Goal: Information Seeking & Learning: Learn about a topic

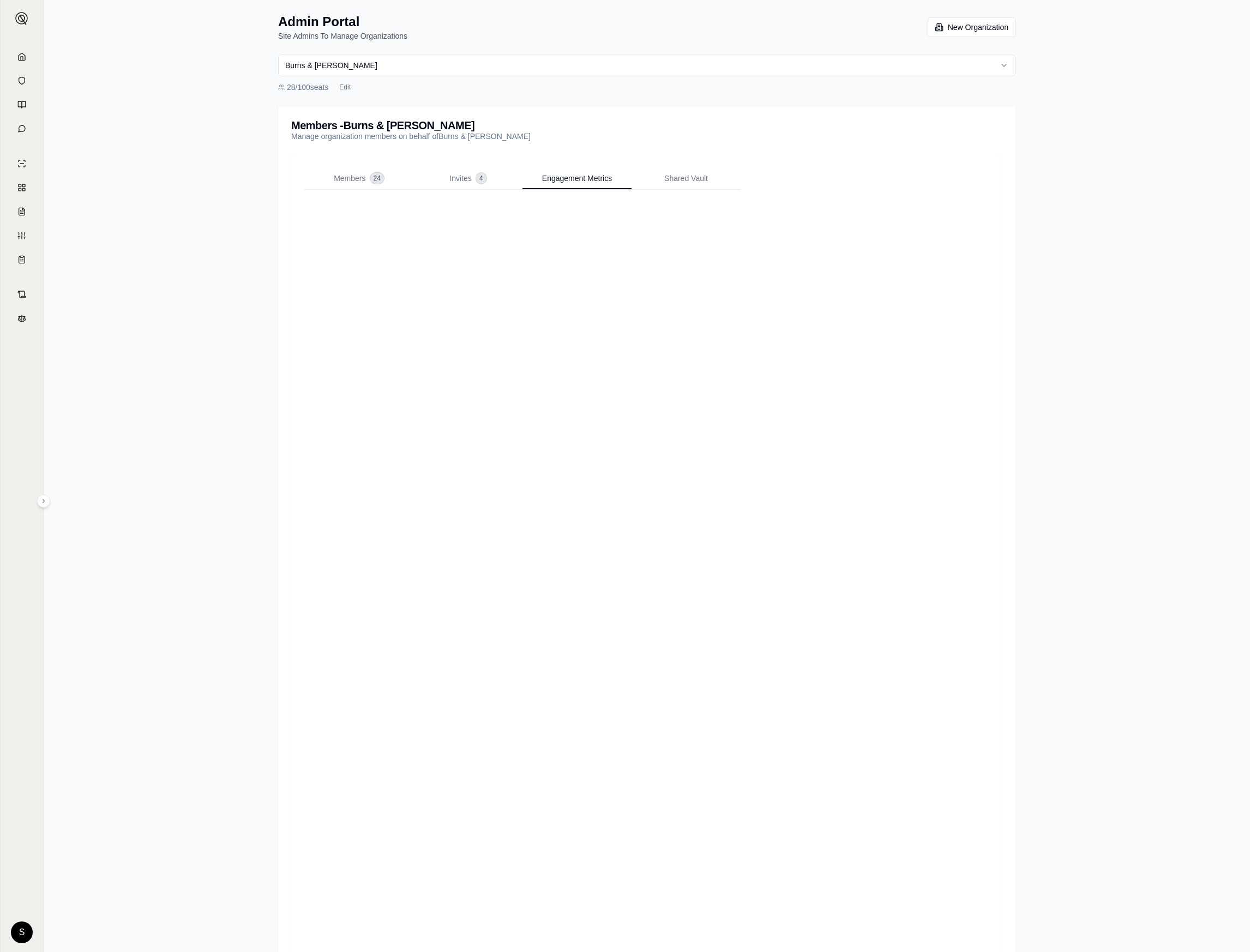
click at [207, 295] on div "Admin Portal Site Admins To Manage Organizations New Organization Burns & Wilco…" at bounding box center [646, 501] width 1206 height 1002
click at [26, 58] on link at bounding box center [21, 57] width 29 height 22
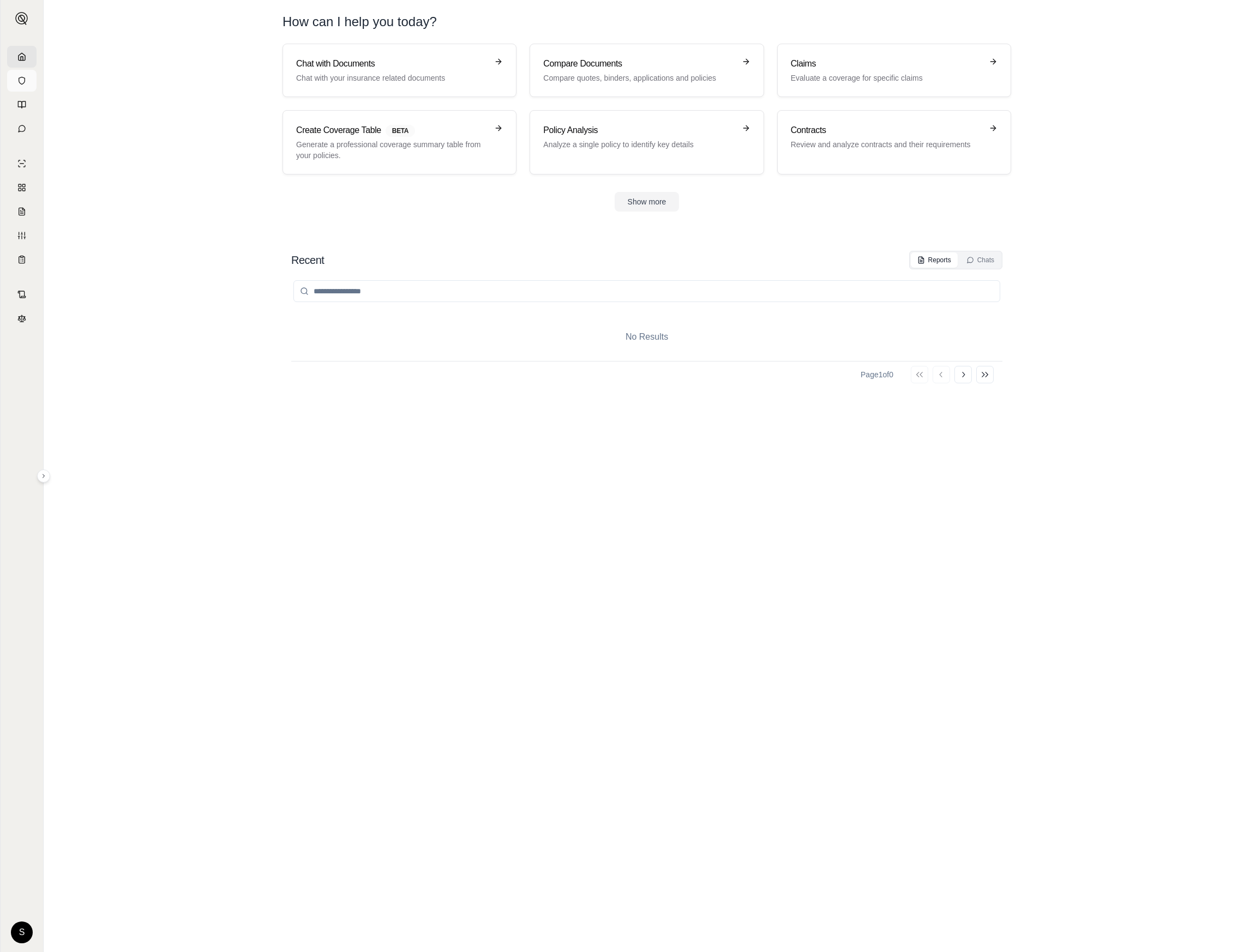
click at [20, 82] on icon at bounding box center [22, 80] width 9 height 9
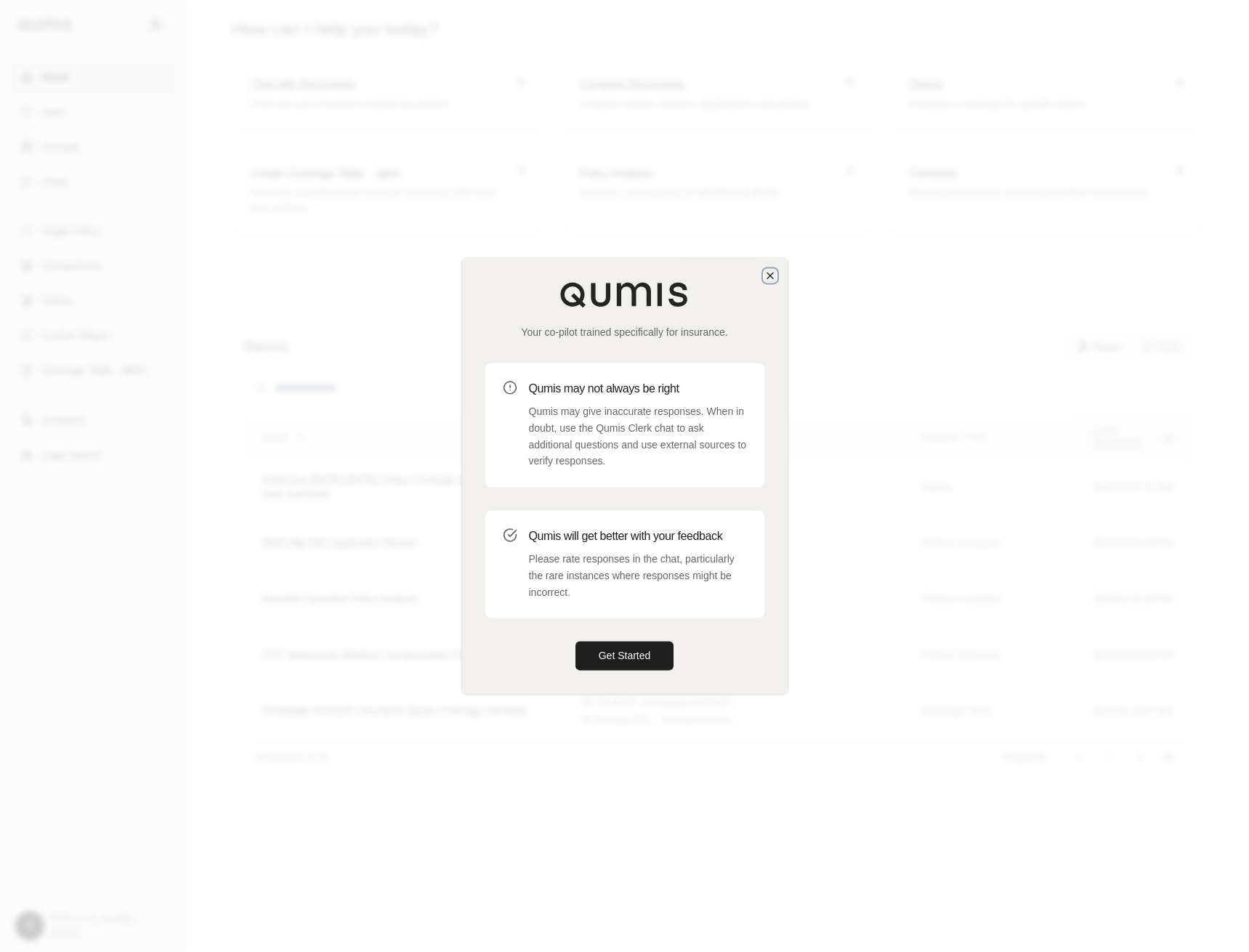
click at [773, 270] on icon "button" at bounding box center [770, 275] width 12 height 12
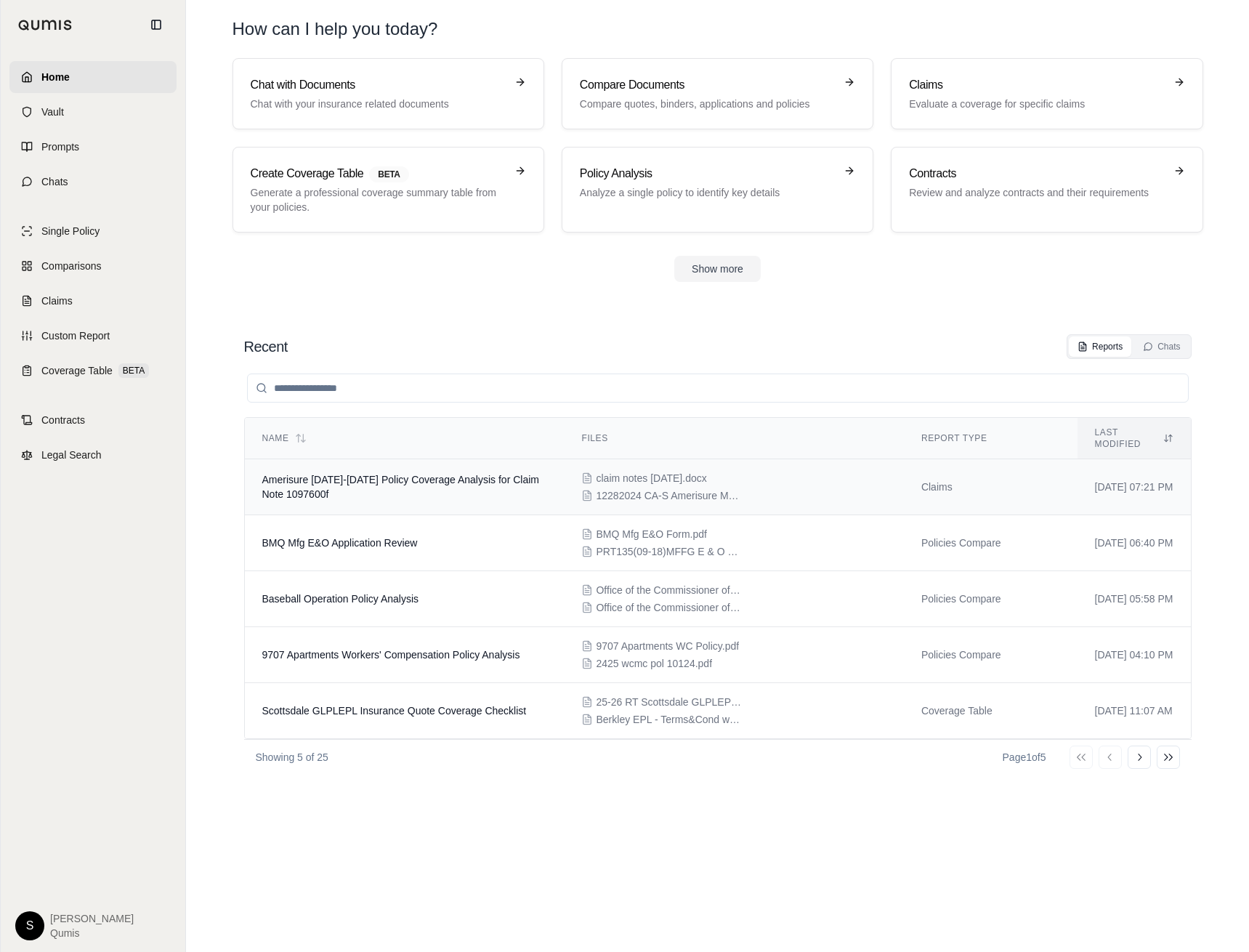
click at [280, 474] on span "Amerisure 2024-2025 Policy Coverage Analysis for Claim Note 1097600f" at bounding box center [400, 486] width 277 height 26
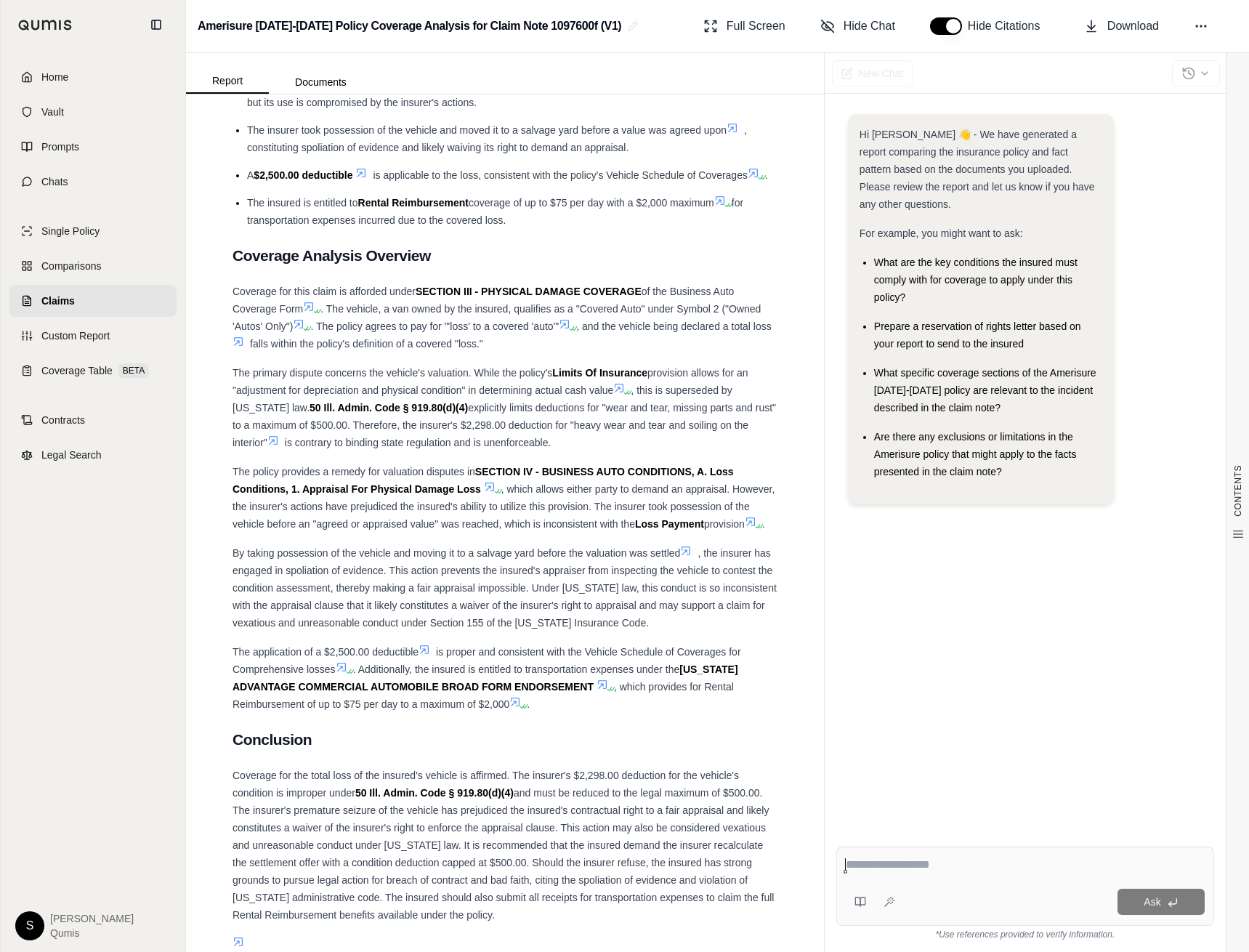
scroll to position [1602, 0]
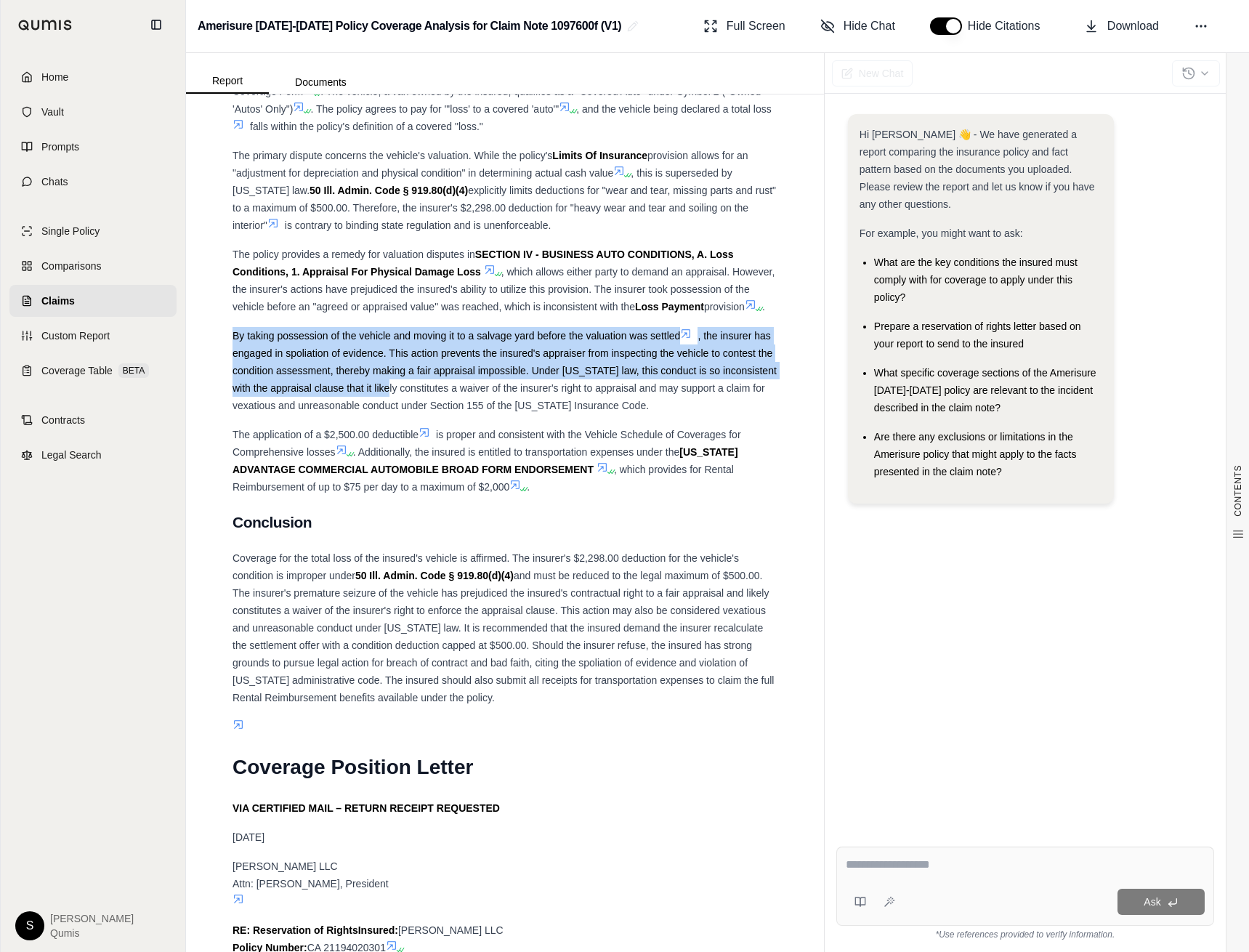
drag, startPoint x: 241, startPoint y: 337, endPoint x: 375, endPoint y: 405, distance: 150.3
click at [375, 405] on div "Key Findings: The insurer's $2,298.00 deduction for "wear and tear" directly vi…" at bounding box center [505, 568] width 545 height 4092
click at [316, 367] on span ", the insurer has engaged in spoliation of evidence. This action prevents the i…" at bounding box center [505, 370] width 545 height 82
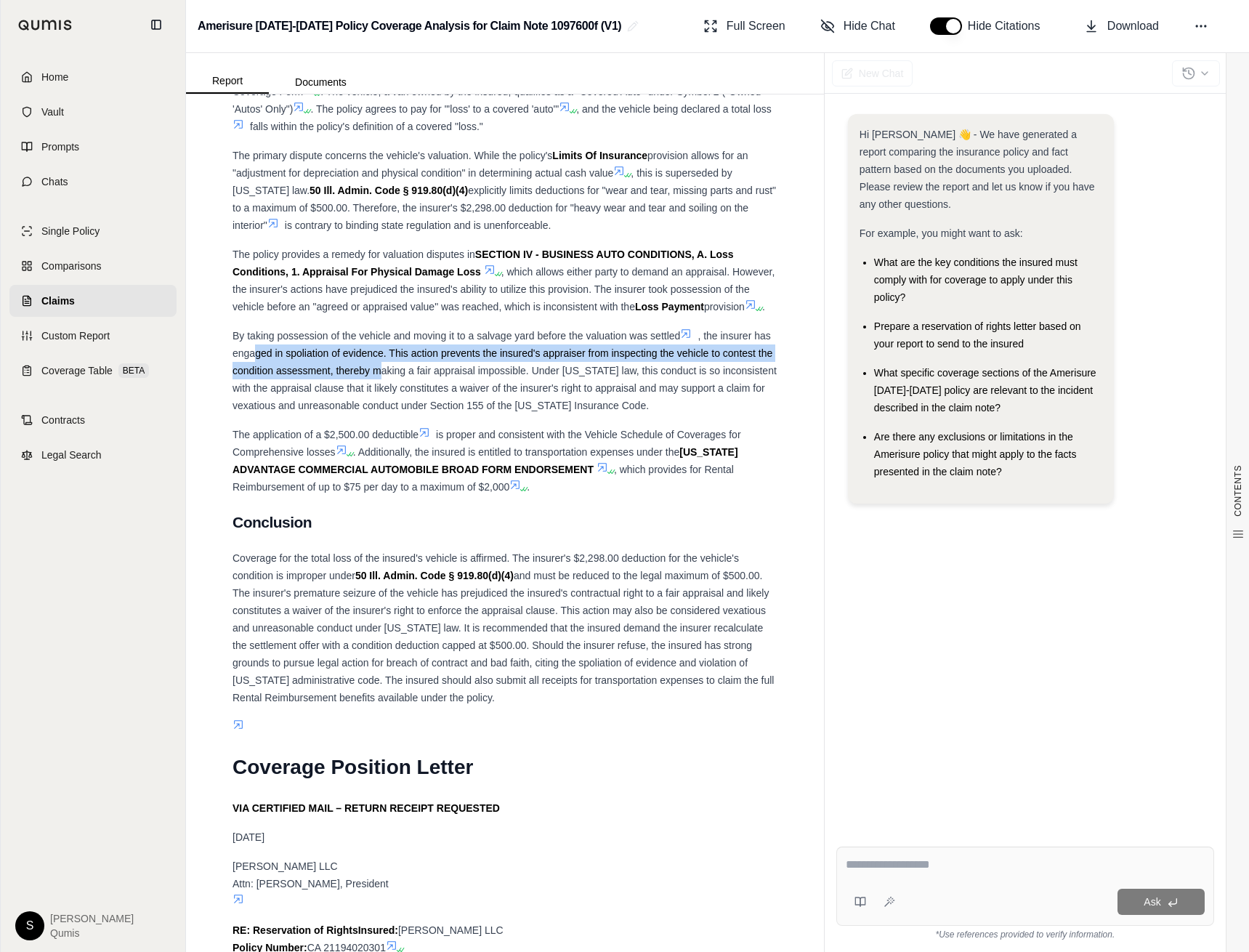
drag, startPoint x: 378, startPoint y: 396, endPoint x: 257, endPoint y: 364, distance: 125.2
click at [257, 364] on div "By taking possession of the vehicle and moving it to a salvage yard before the …" at bounding box center [505, 370] width 545 height 87
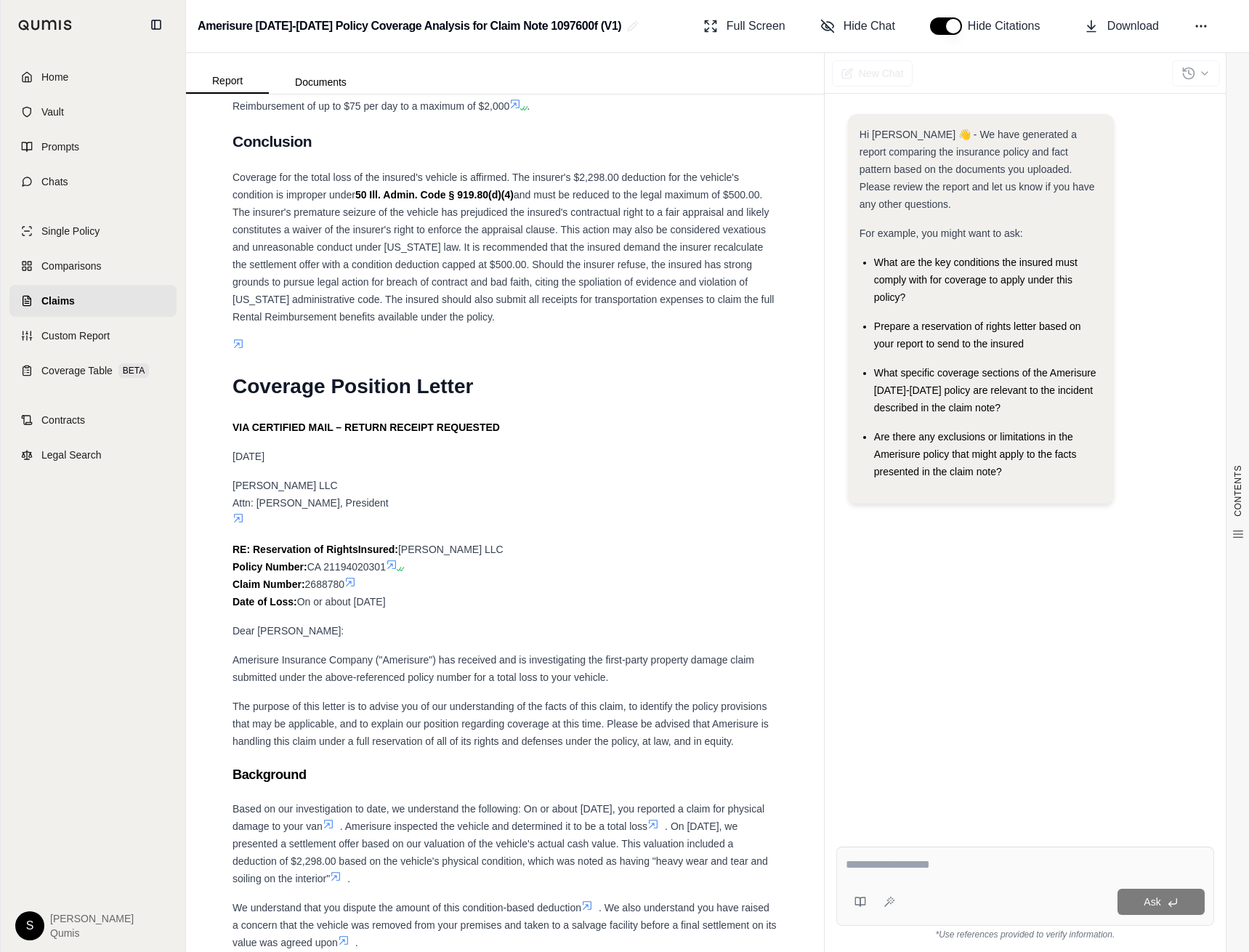
scroll to position [2225, 0]
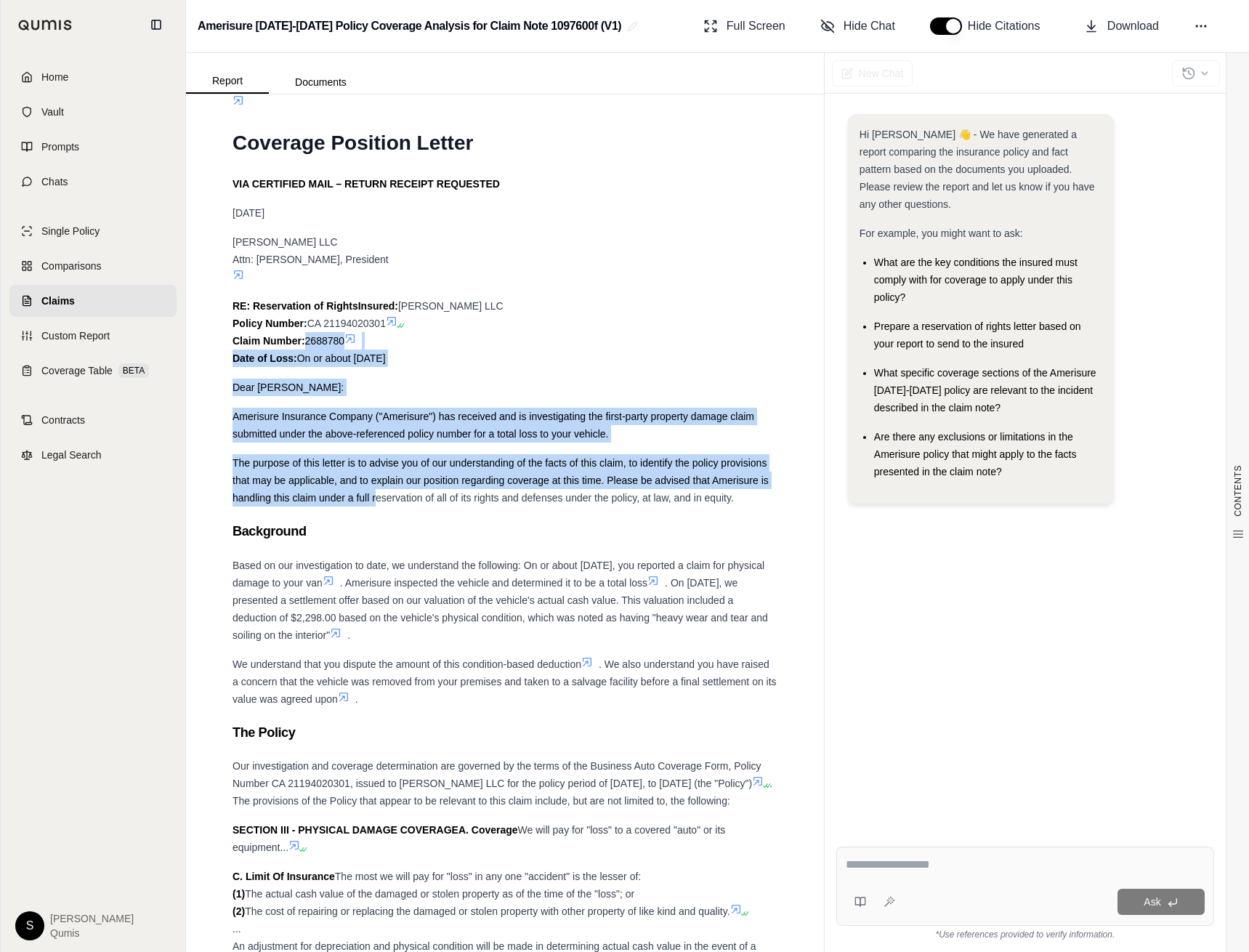
drag, startPoint x: 378, startPoint y: 518, endPoint x: 304, endPoint y: 363, distance: 171.8
click at [353, 504] on span "The purpose of this letter is to advise you of our understanding of the facts o…" at bounding box center [500, 480] width 536 height 46
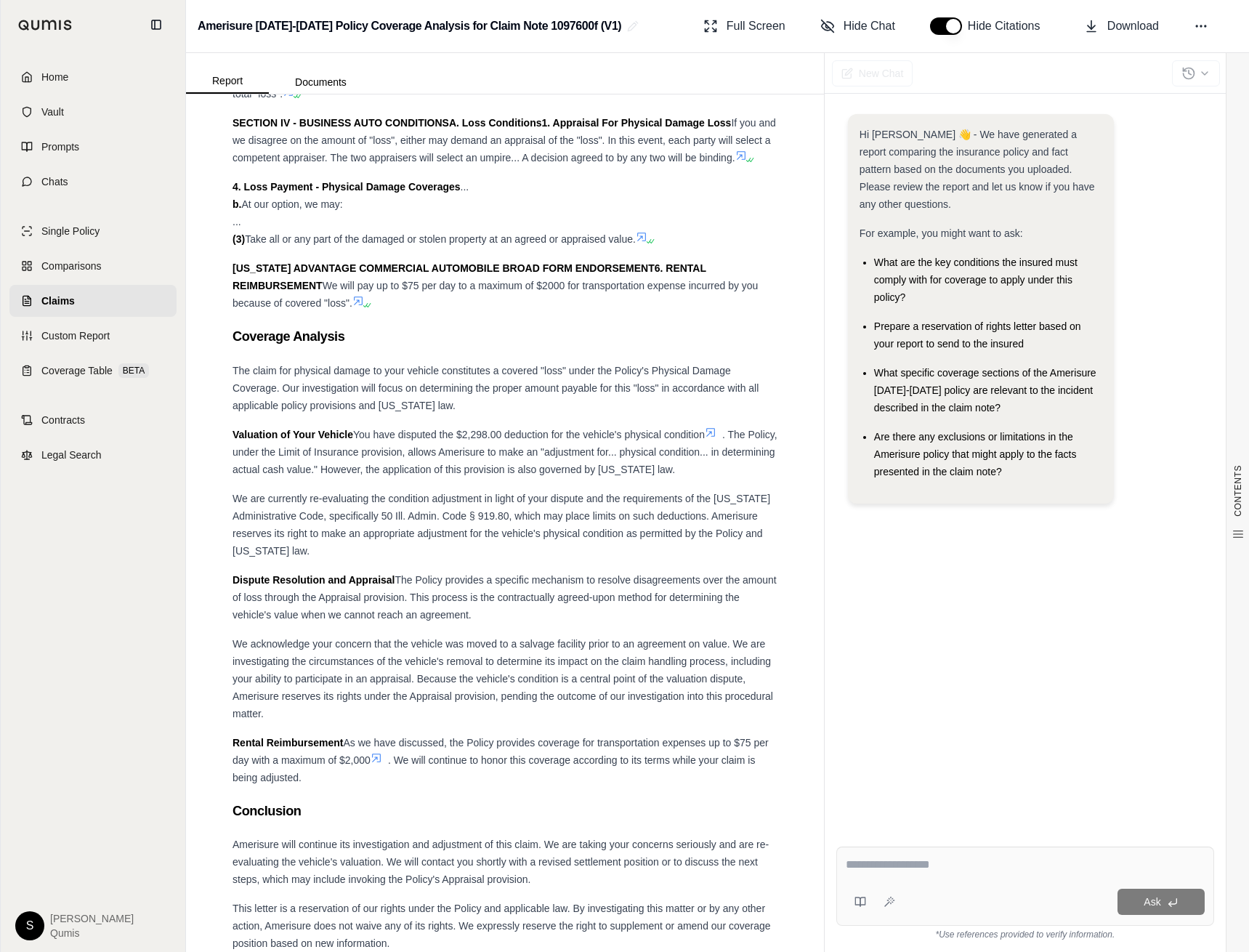
scroll to position [3186, 0]
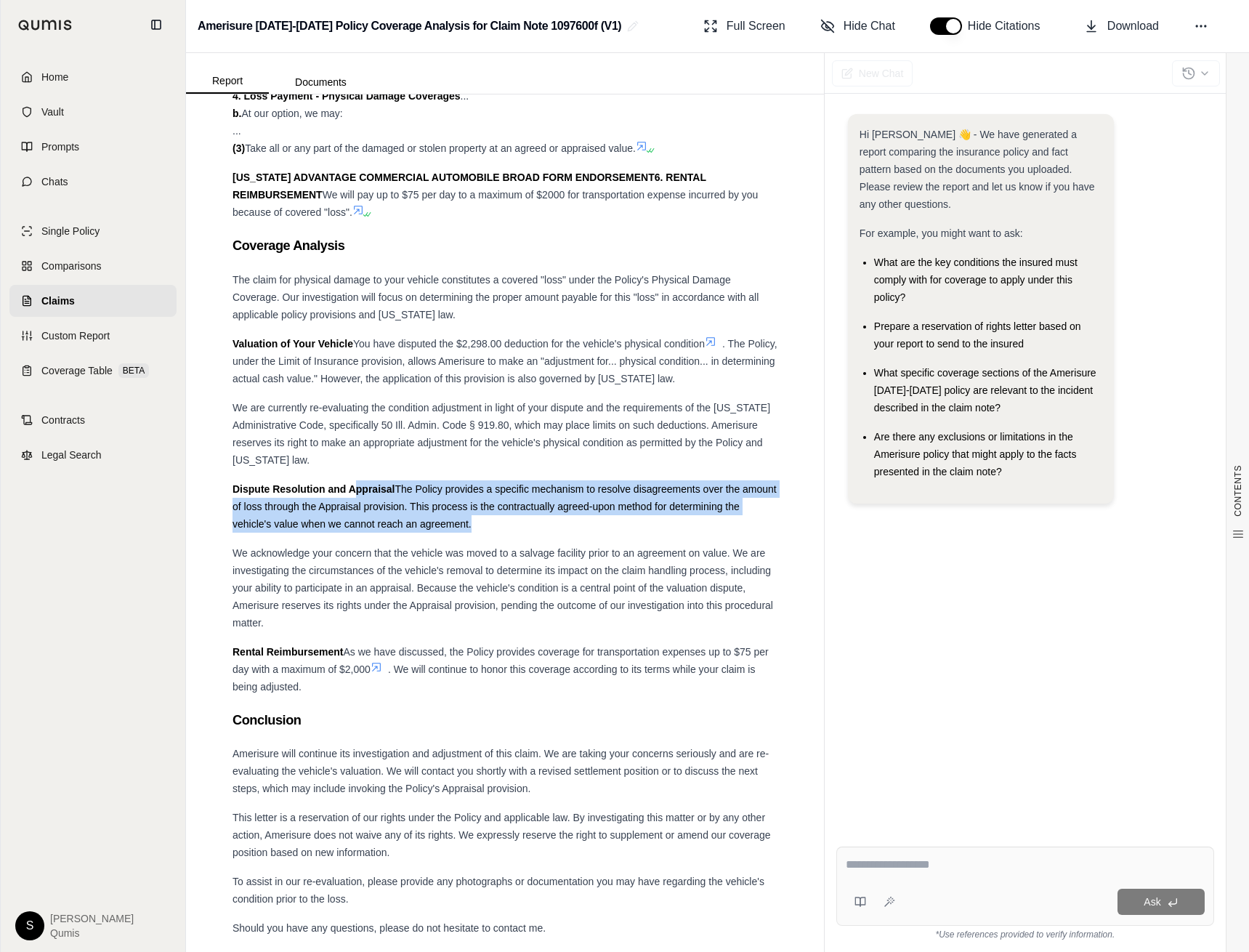
drag, startPoint x: 353, startPoint y: 515, endPoint x: 449, endPoint y: 575, distance: 113.2
drag, startPoint x: 472, startPoint y: 564, endPoint x: 252, endPoint y: 518, distance: 224.8
click at [252, 518] on div "Dispute Resolution and Appraisal The Policy provides a specific mechanism to re…" at bounding box center [505, 506] width 545 height 53
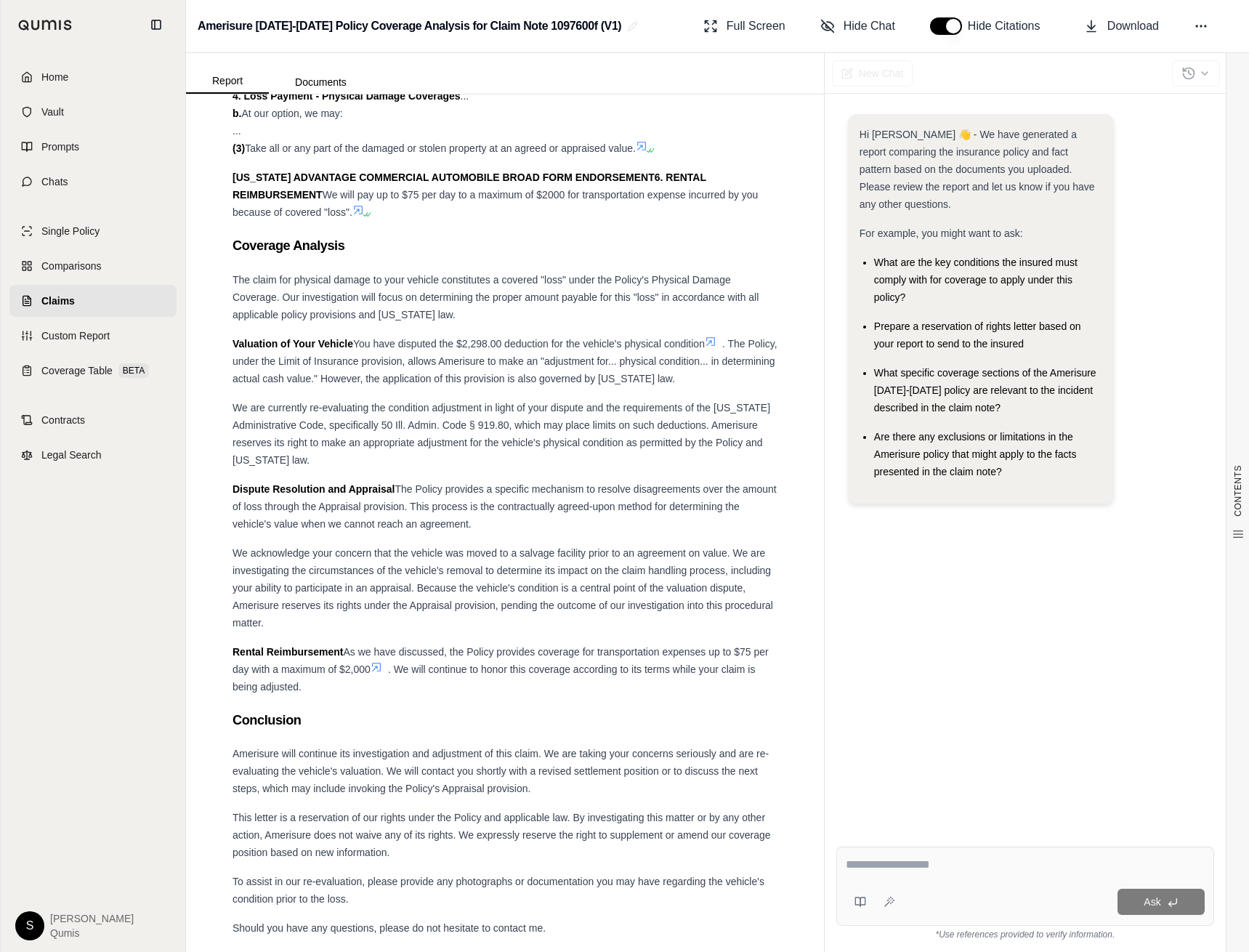
click at [251, 495] on strong "Dispute Resolution and Appraisal" at bounding box center [313, 488] width 162 height 12
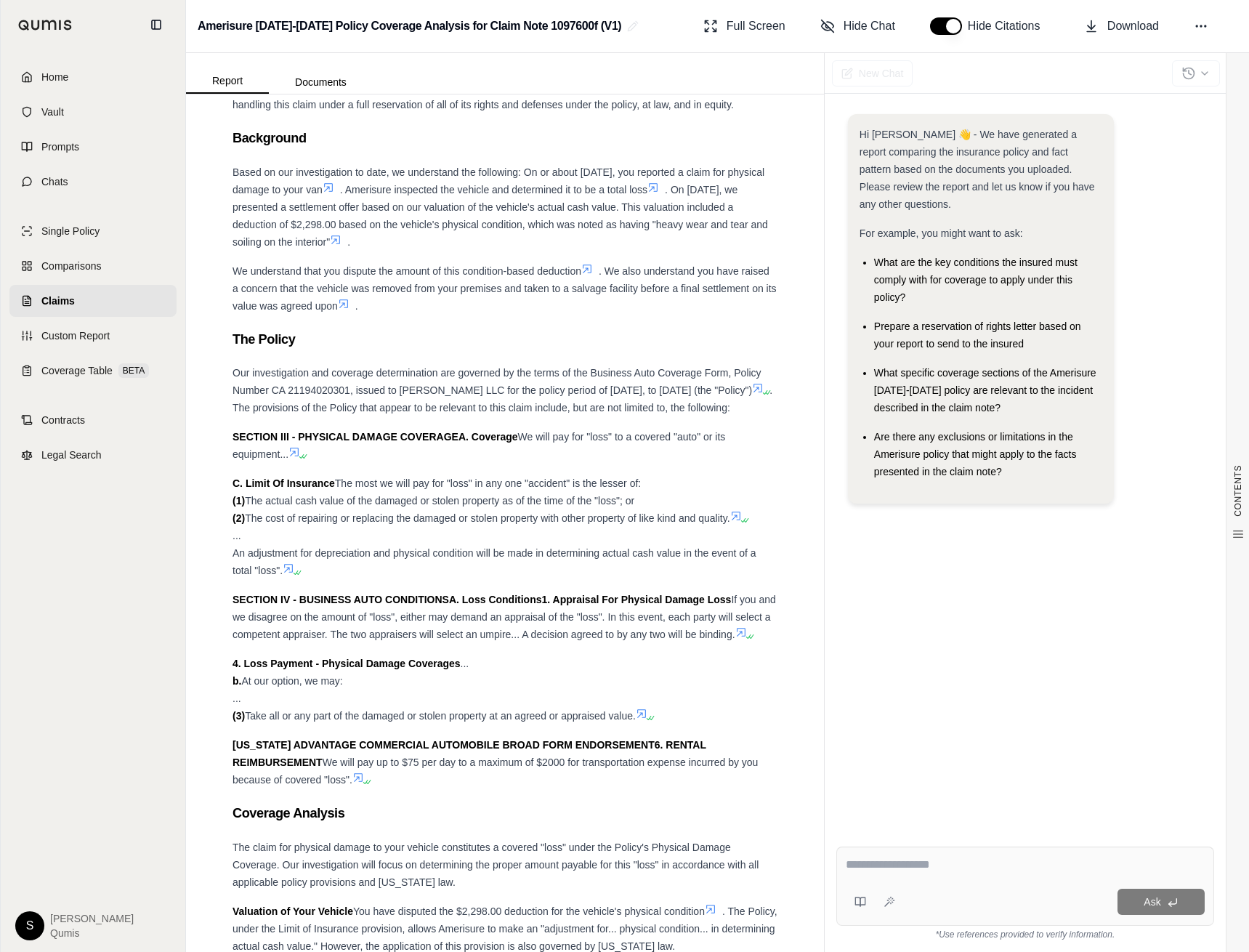
scroll to position [3340, 0]
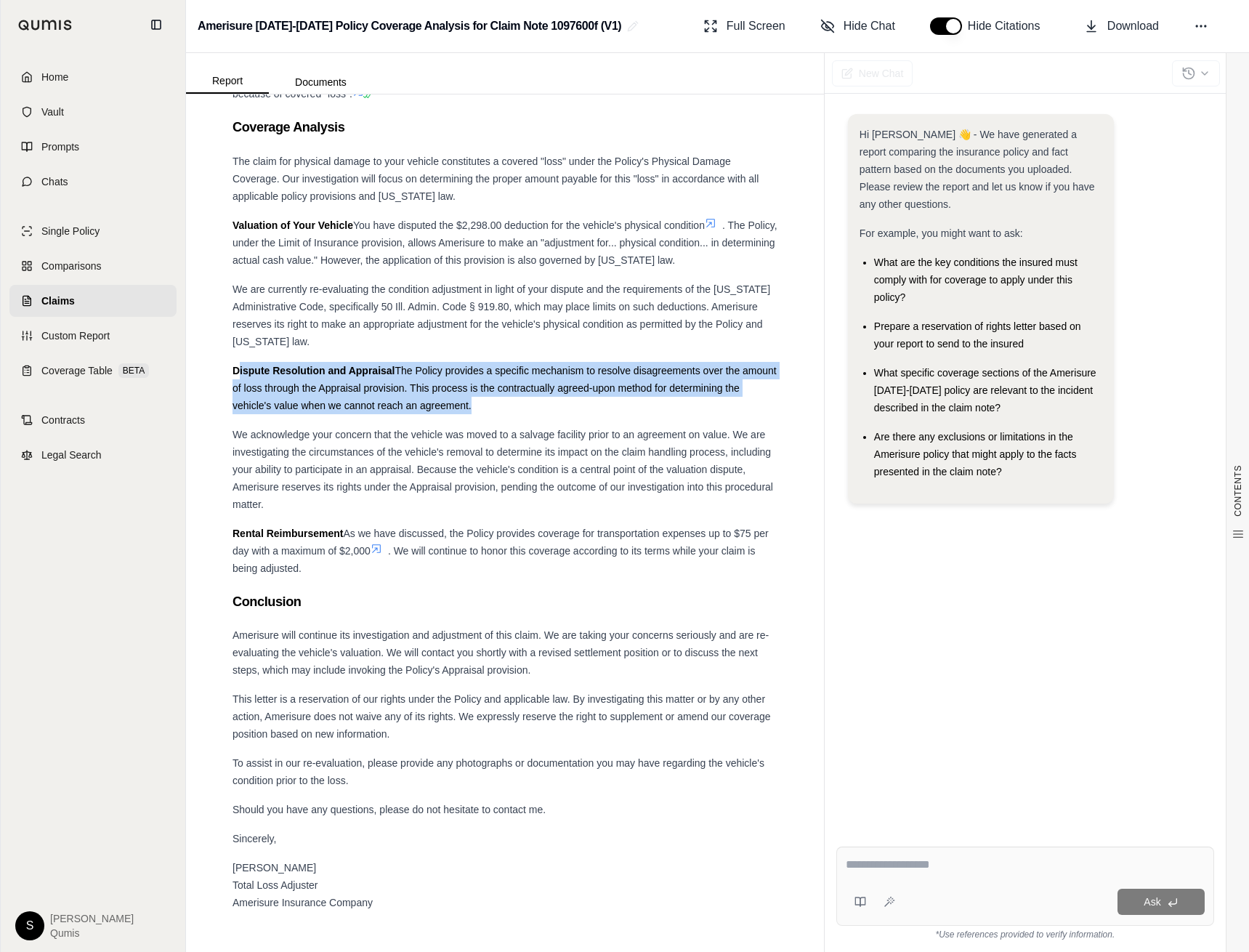
drag, startPoint x: 240, startPoint y: 368, endPoint x: 506, endPoint y: 412, distance: 269.6
click at [506, 413] on div "Dispute Resolution and Appraisal The Policy provides a specific mechanism to re…" at bounding box center [505, 388] width 545 height 53
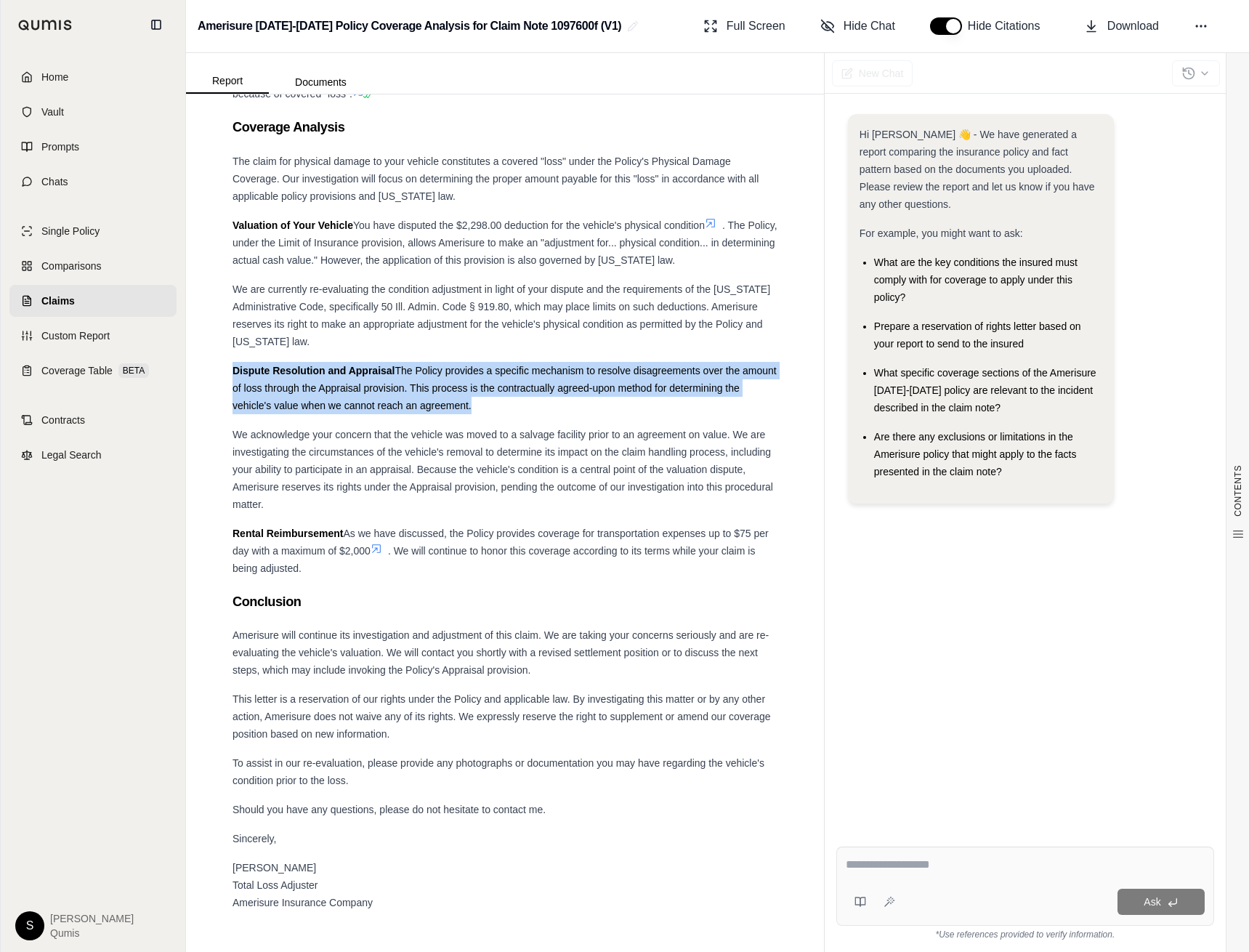
drag, startPoint x: 483, startPoint y: 421, endPoint x: 231, endPoint y: 369, distance: 257.3
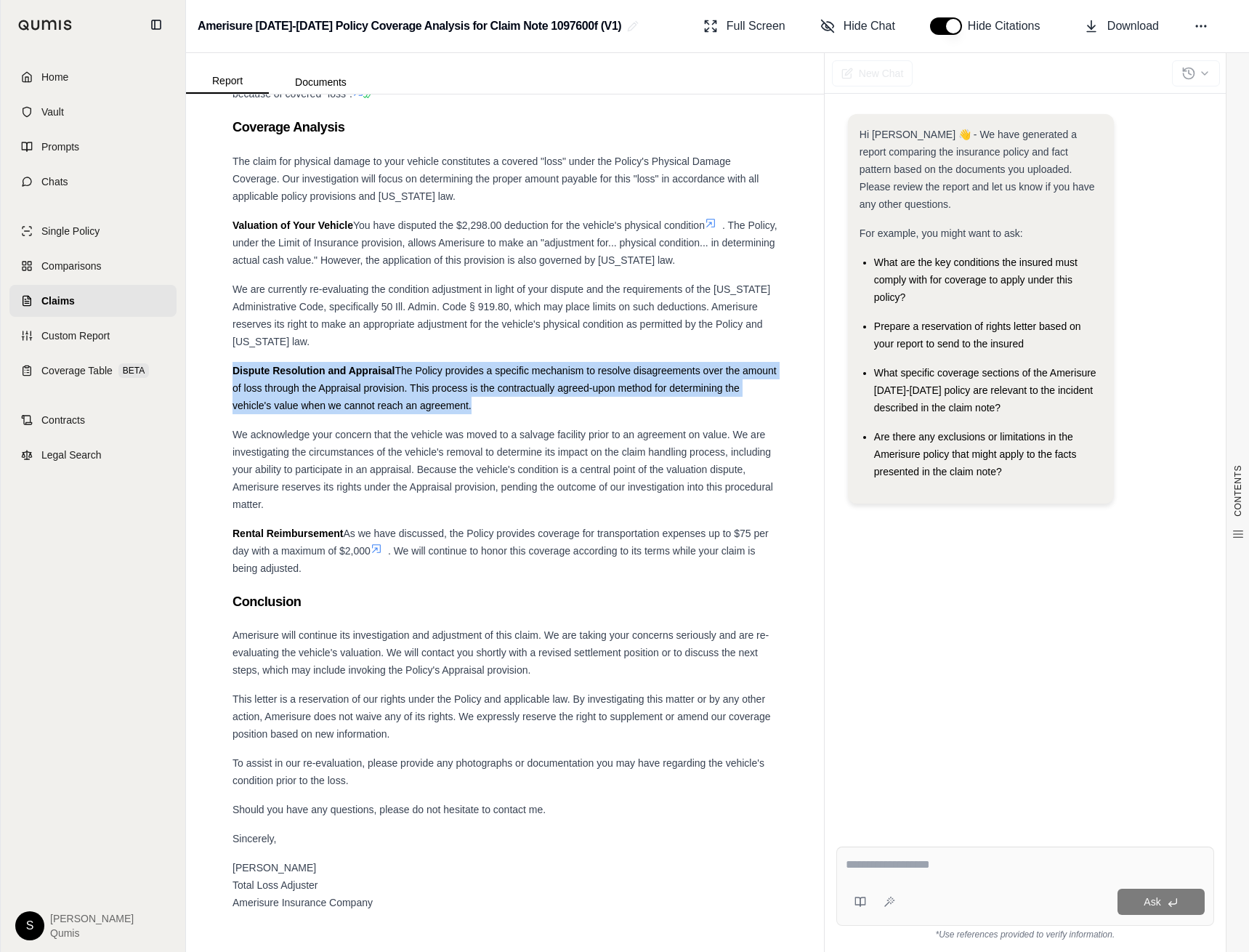
drag, startPoint x: 496, startPoint y: 407, endPoint x: 220, endPoint y: 359, distance: 280.1
click at [220, 359] on div "CONTENTS Table of Contents Key Findings: COVERAGE ANALYSIS REPORT Claim Informa…" at bounding box center [505, 523] width 638 height 858
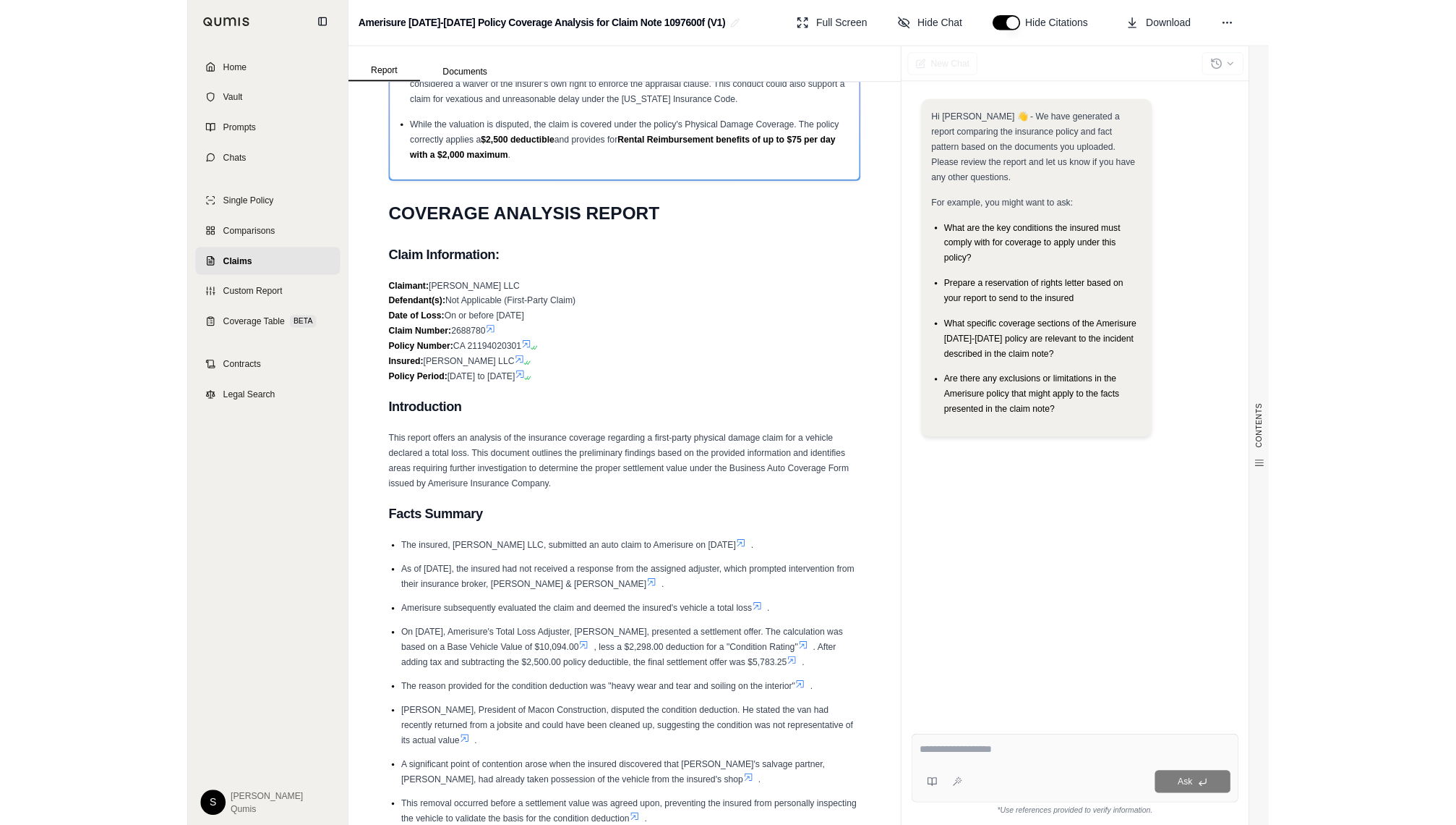
scroll to position [0, 0]
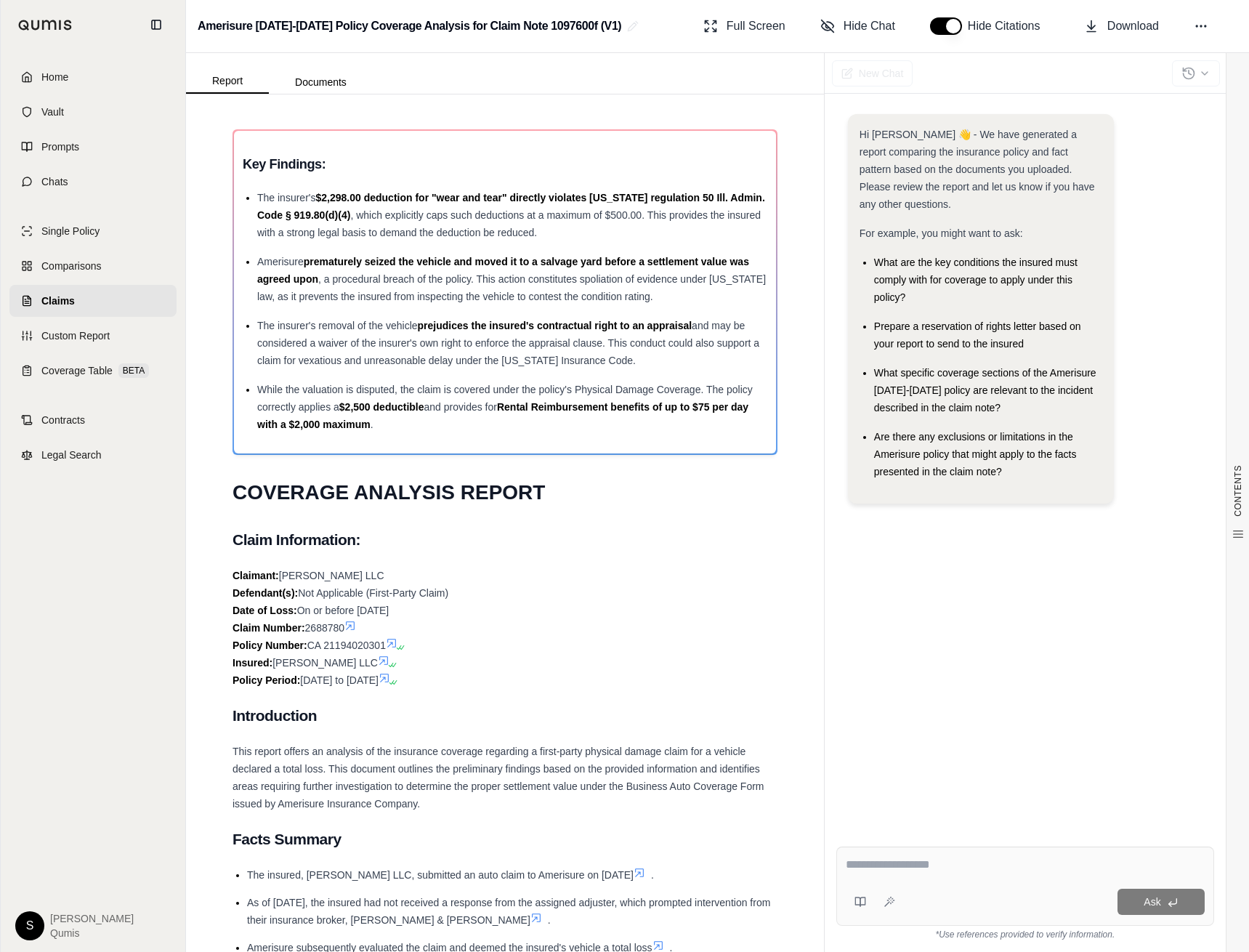
click at [548, 596] on div "Claimant: MACON GC LLC Defendant(s): Not Applicable (First-Party Claim) Date of…" at bounding box center [505, 627] width 545 height 123
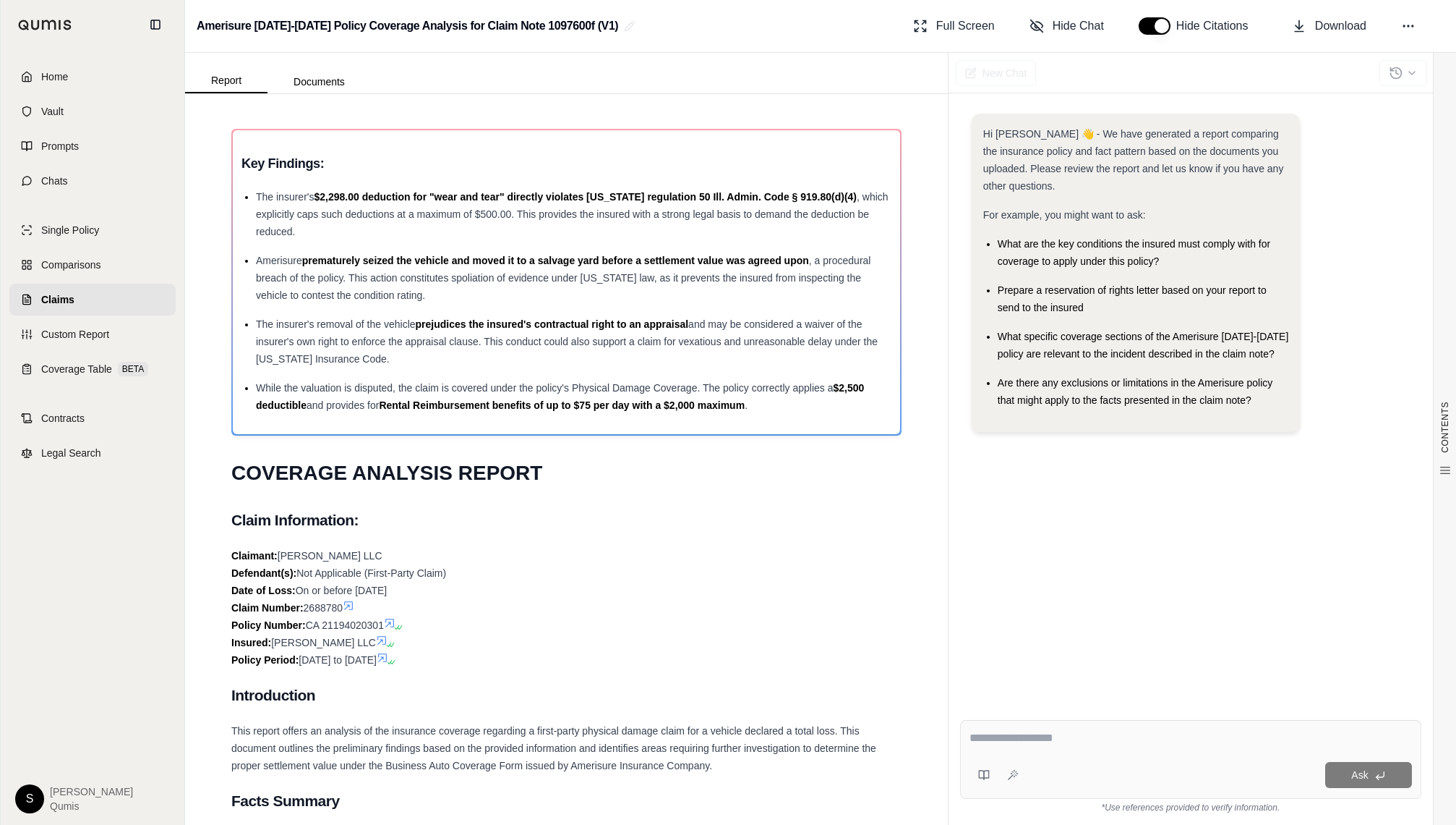
click at [874, 564] on div "Claimant: MACON GC LLC Defendant(s): Not Applicable (First-Party Claim) Date of…" at bounding box center [566, 607] width 670 height 122
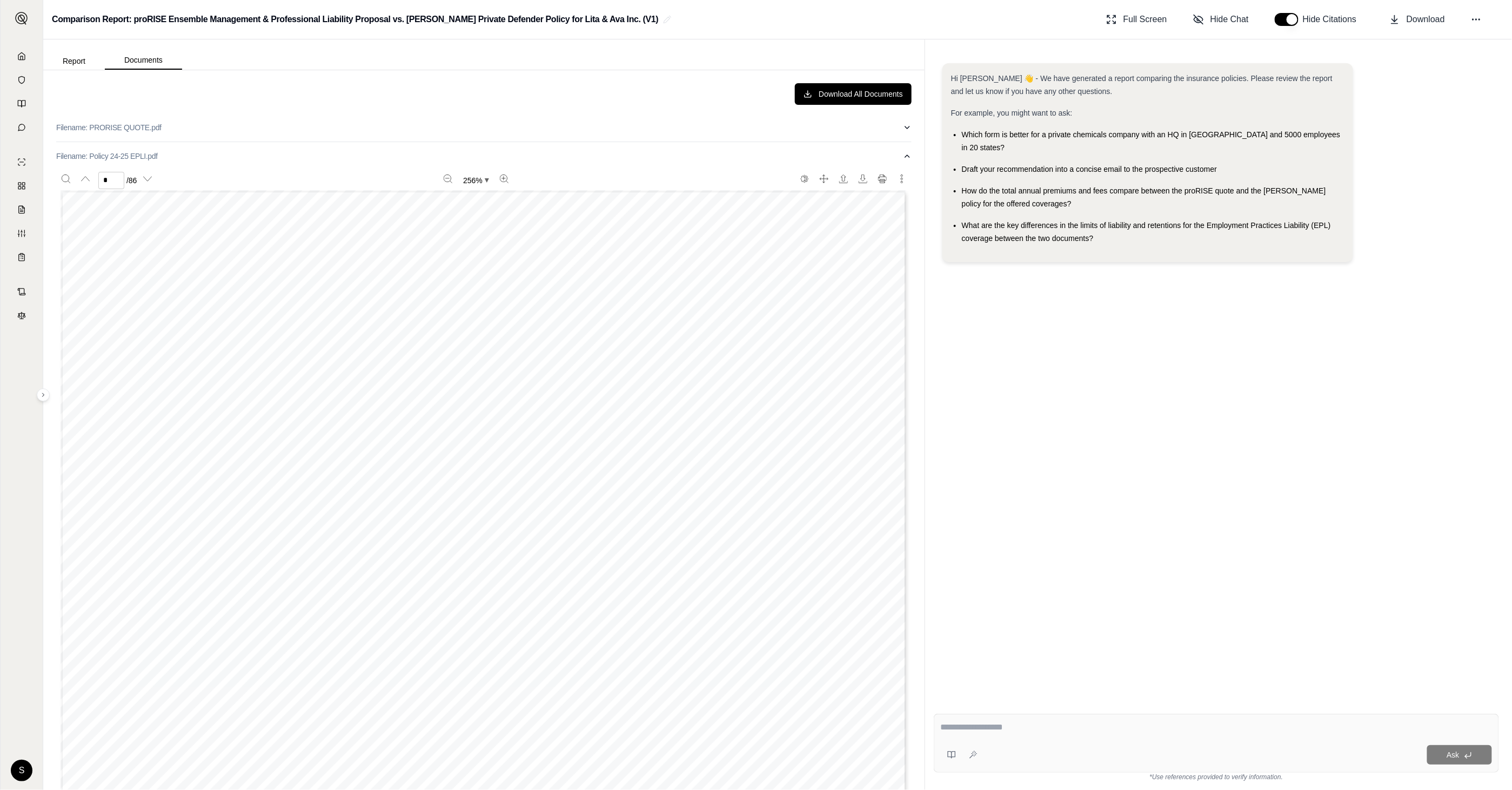
scroll to position [2820, 0]
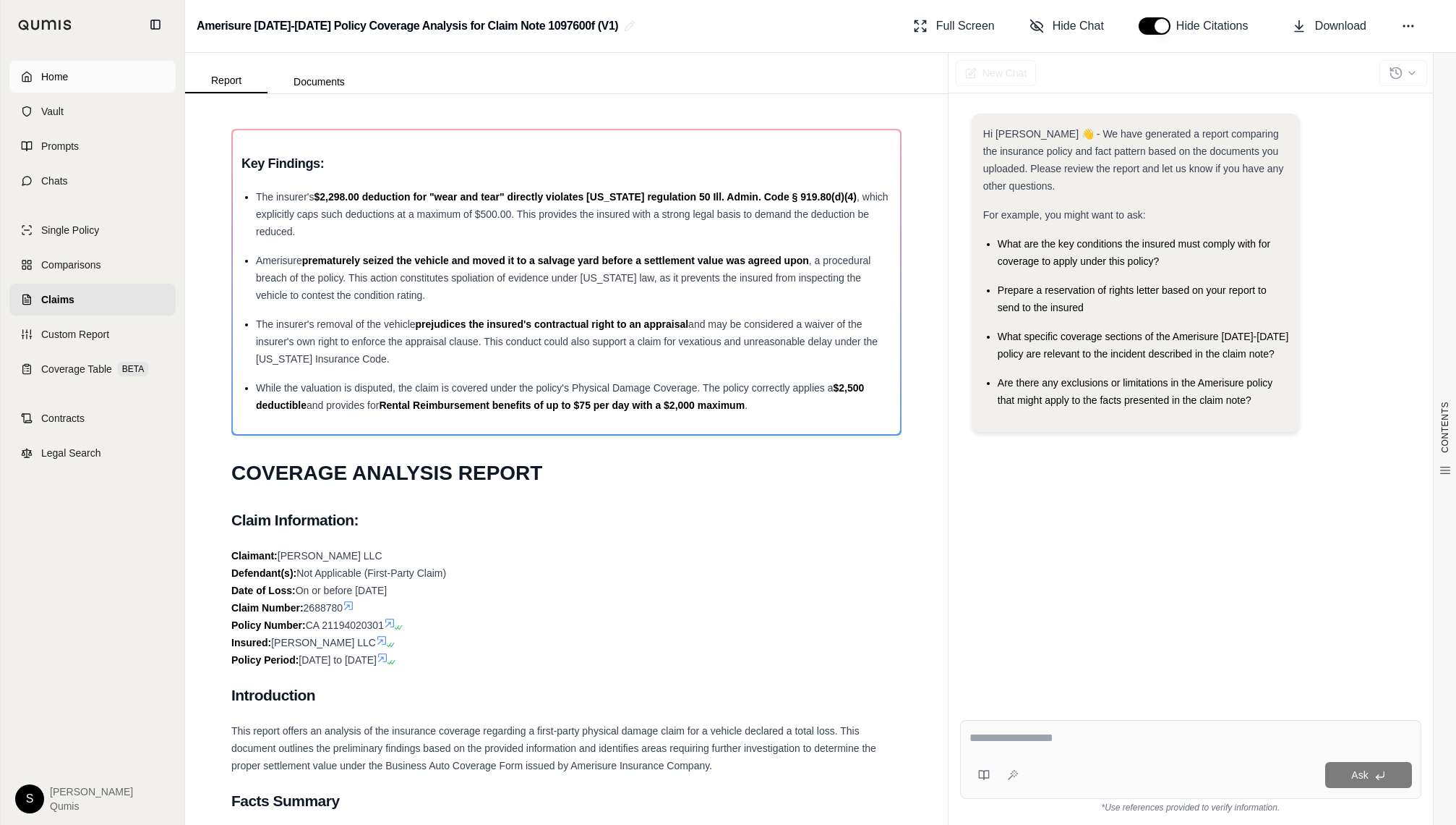
click at [44, 65] on link "Home" at bounding box center [92, 76] width 166 height 32
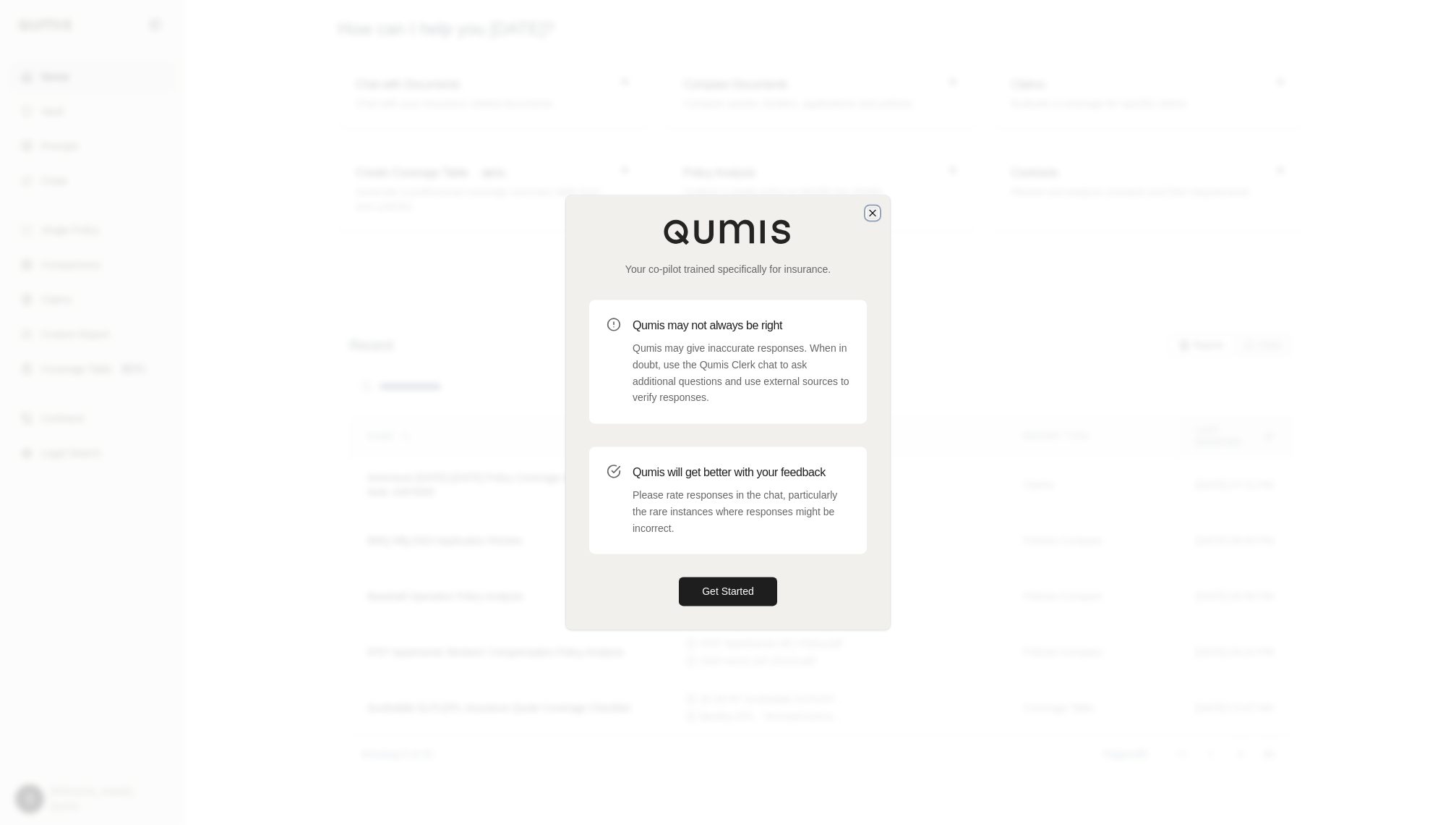
click at [873, 211] on icon "button" at bounding box center [873, 212] width 5 height 5
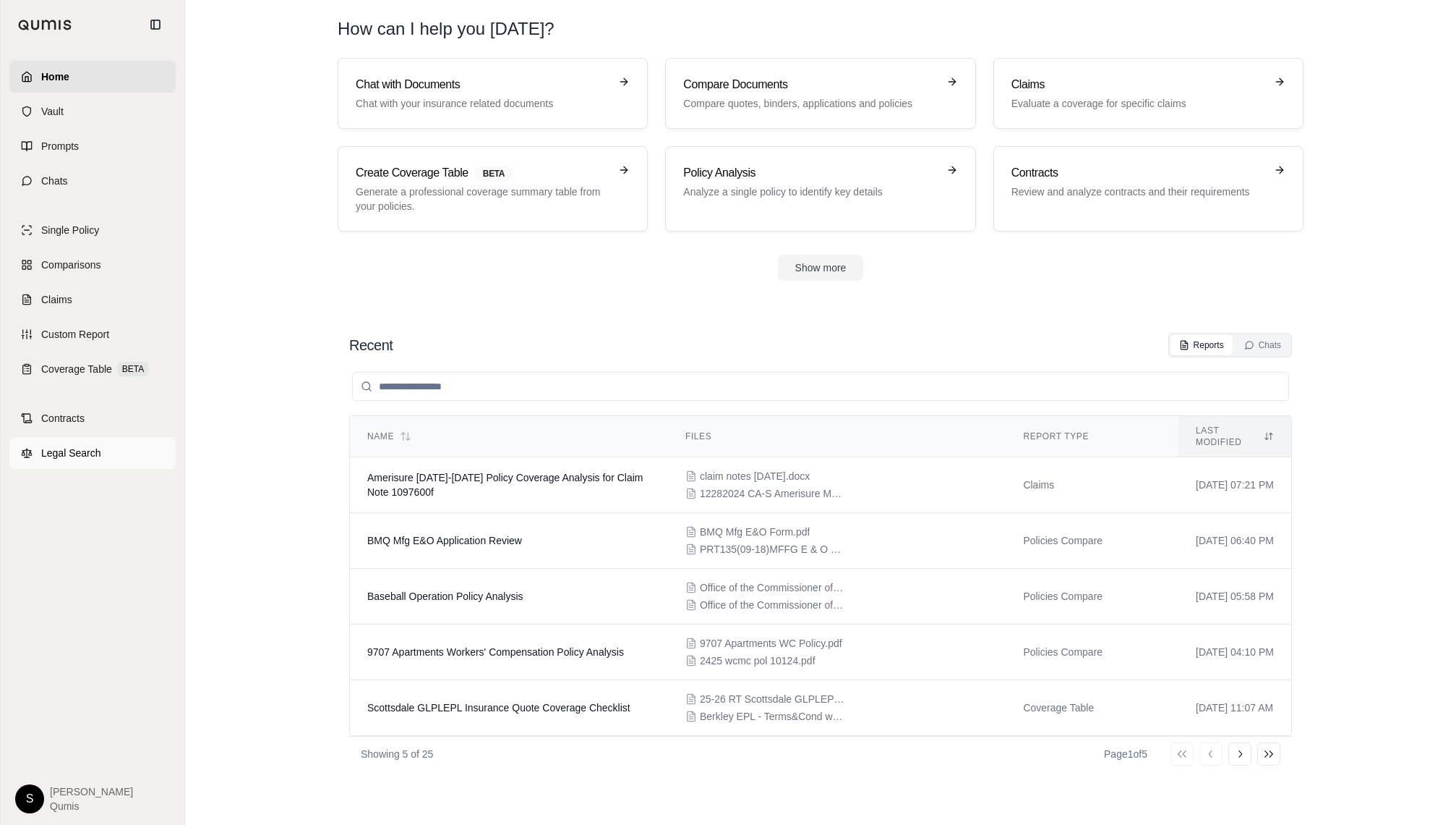
click at [104, 455] on link "Legal Search" at bounding box center [92, 453] width 166 height 32
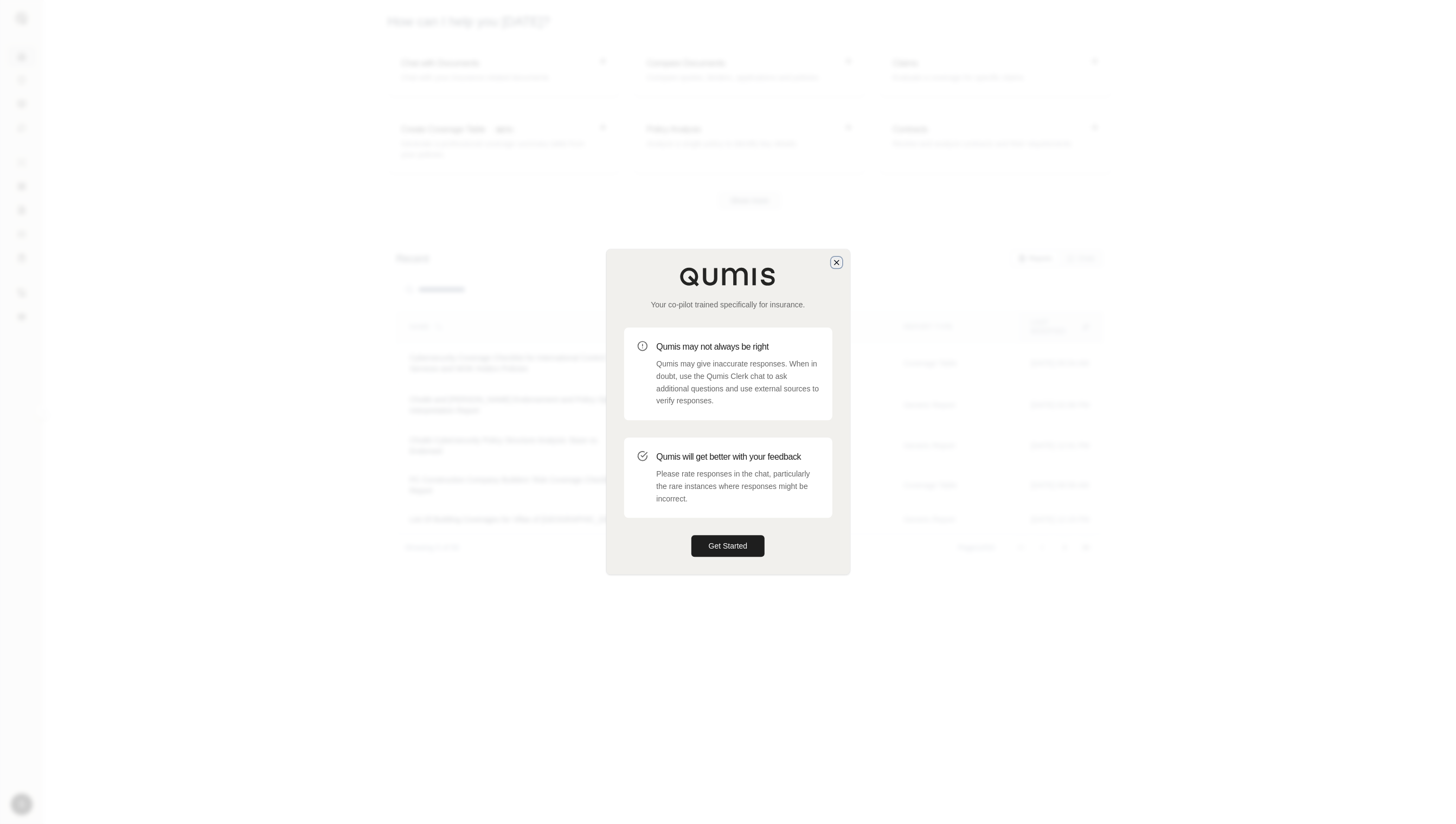
click at [832, 262] on icon "button" at bounding box center [836, 262] width 9 height 9
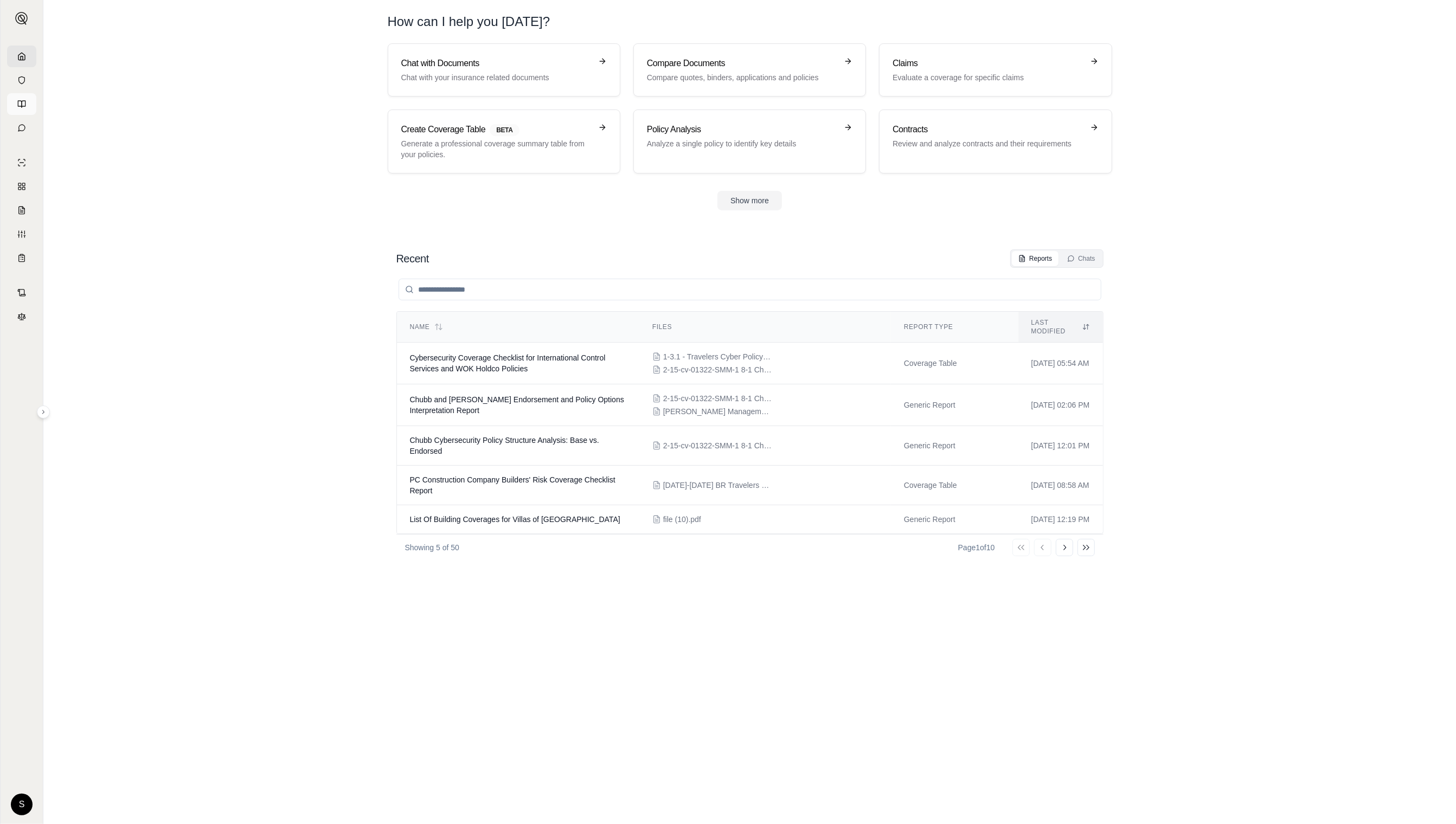
click at [18, 106] on icon at bounding box center [20, 104] width 4 height 7
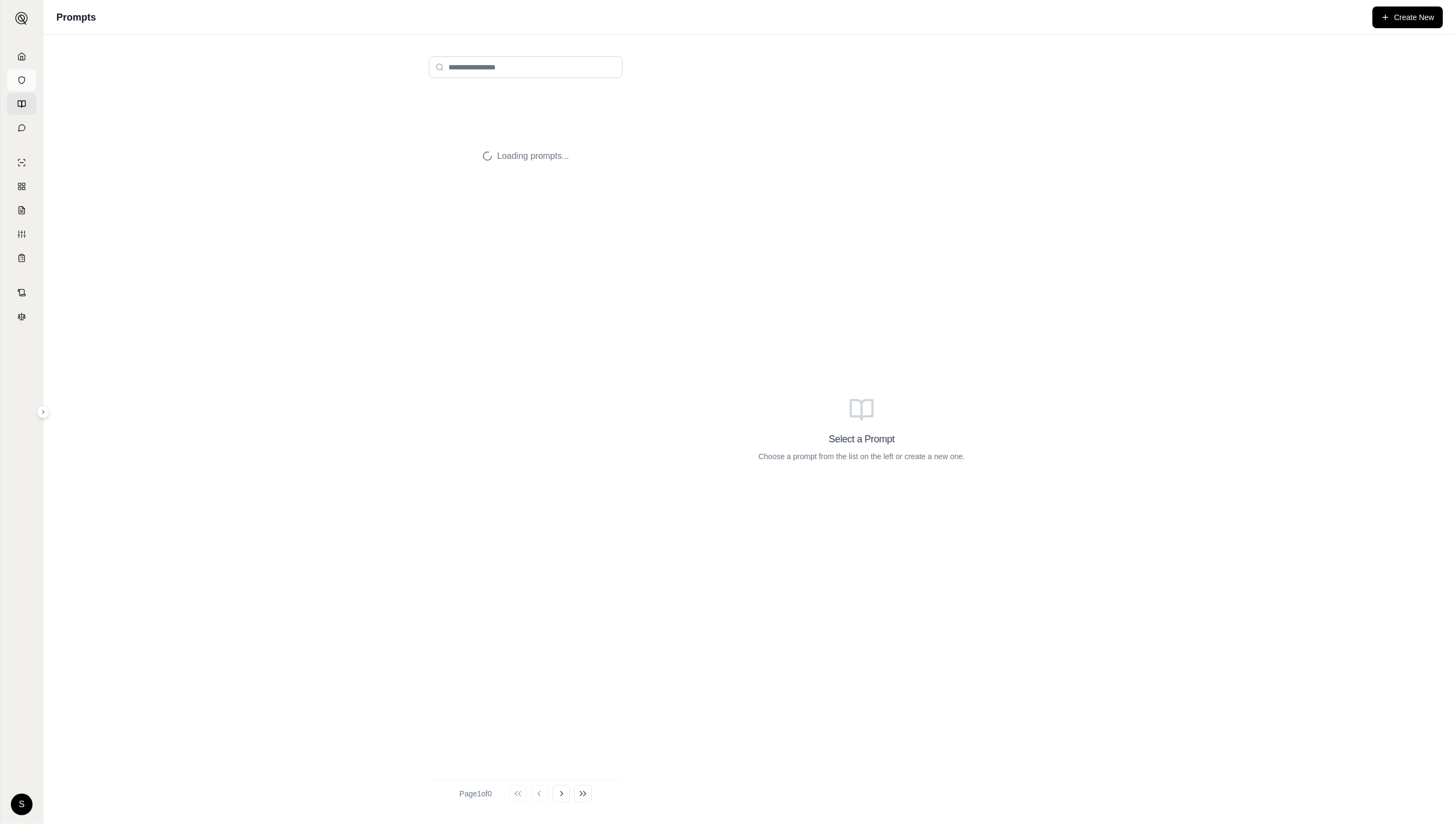
click at [20, 69] on link at bounding box center [21, 80] width 29 height 22
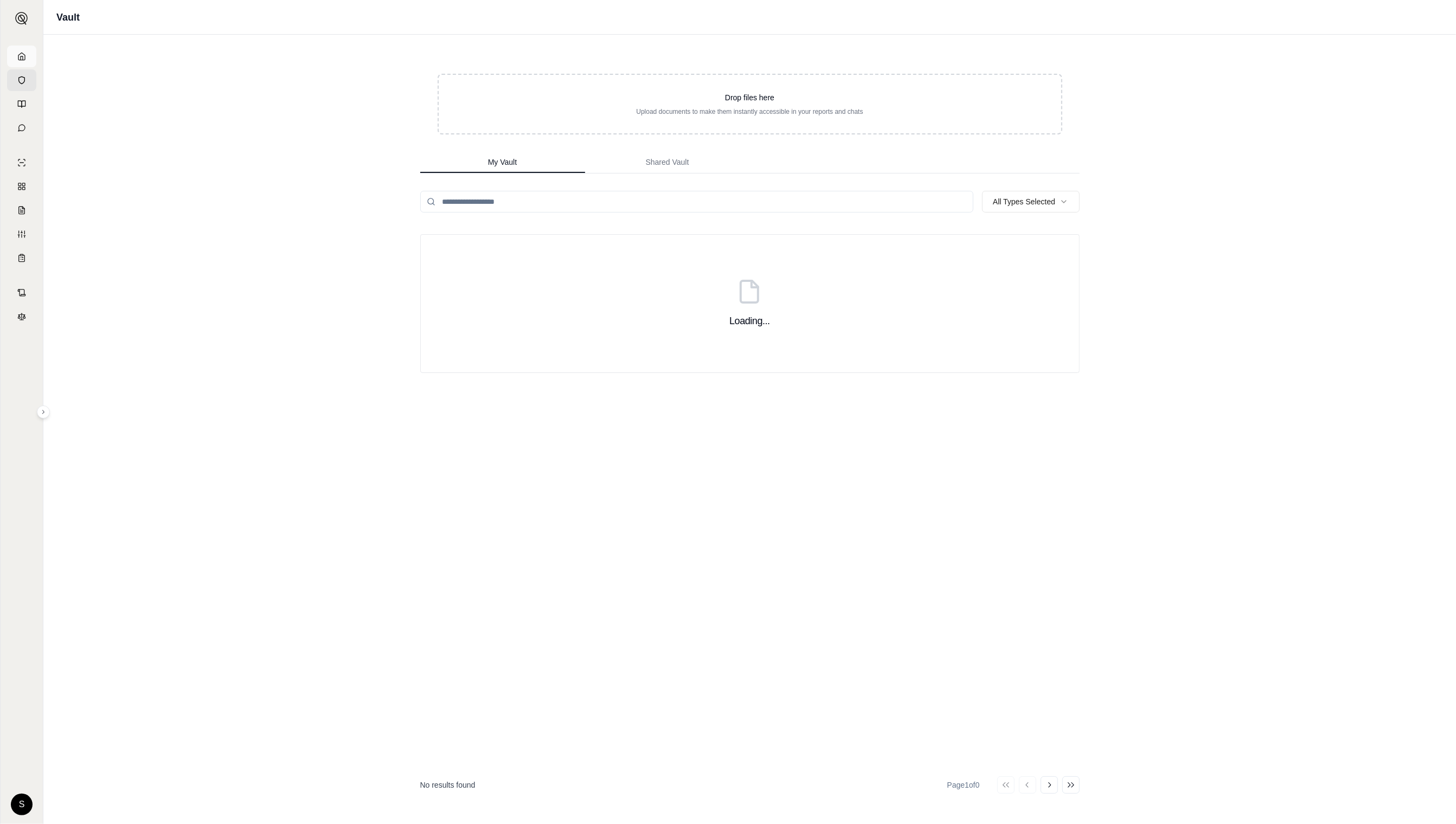
click at [20, 53] on icon at bounding box center [22, 56] width 9 height 9
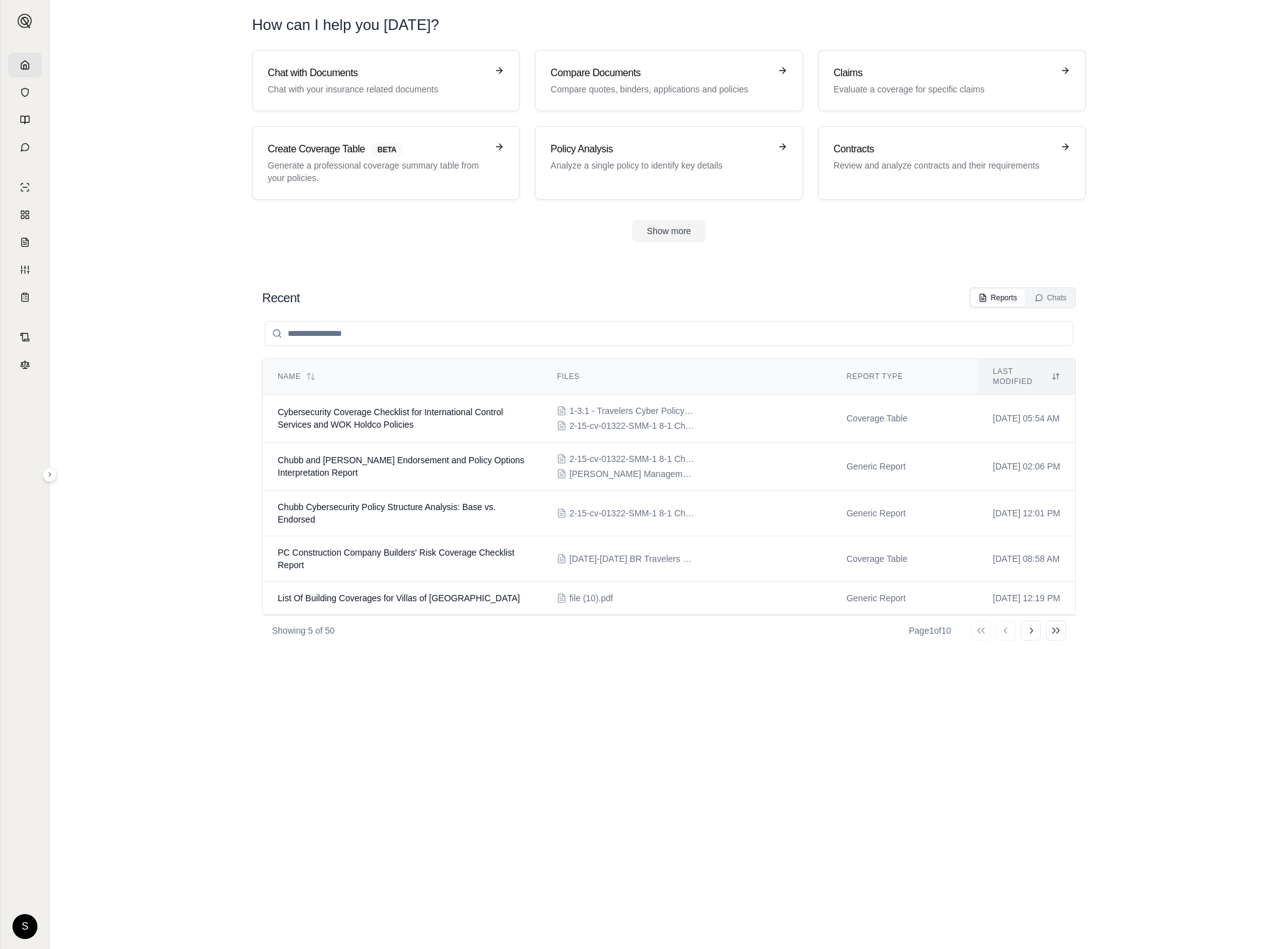
click at [132, 406] on section "Recent Reports Chats Name Files Report Type Last modified Cybersecurity Coverag…" at bounding box center [669, 605] width 1229 height 687
click at [29, 466] on div "S" at bounding box center [25, 495] width 48 height 906
click at [51, 471] on icon at bounding box center [50, 475] width 8 height 8
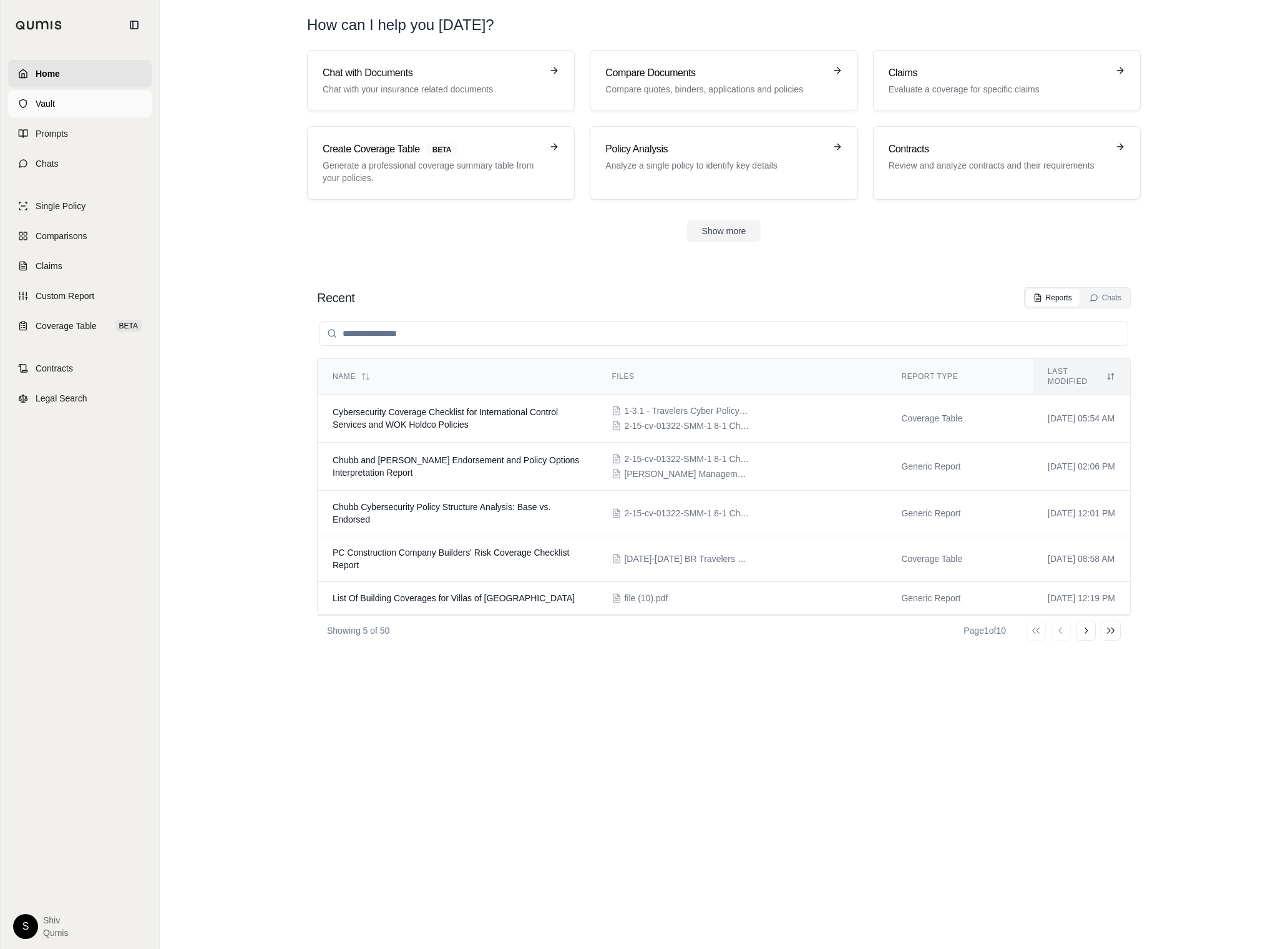
click at [44, 99] on span "Vault" at bounding box center [45, 104] width 19 height 12
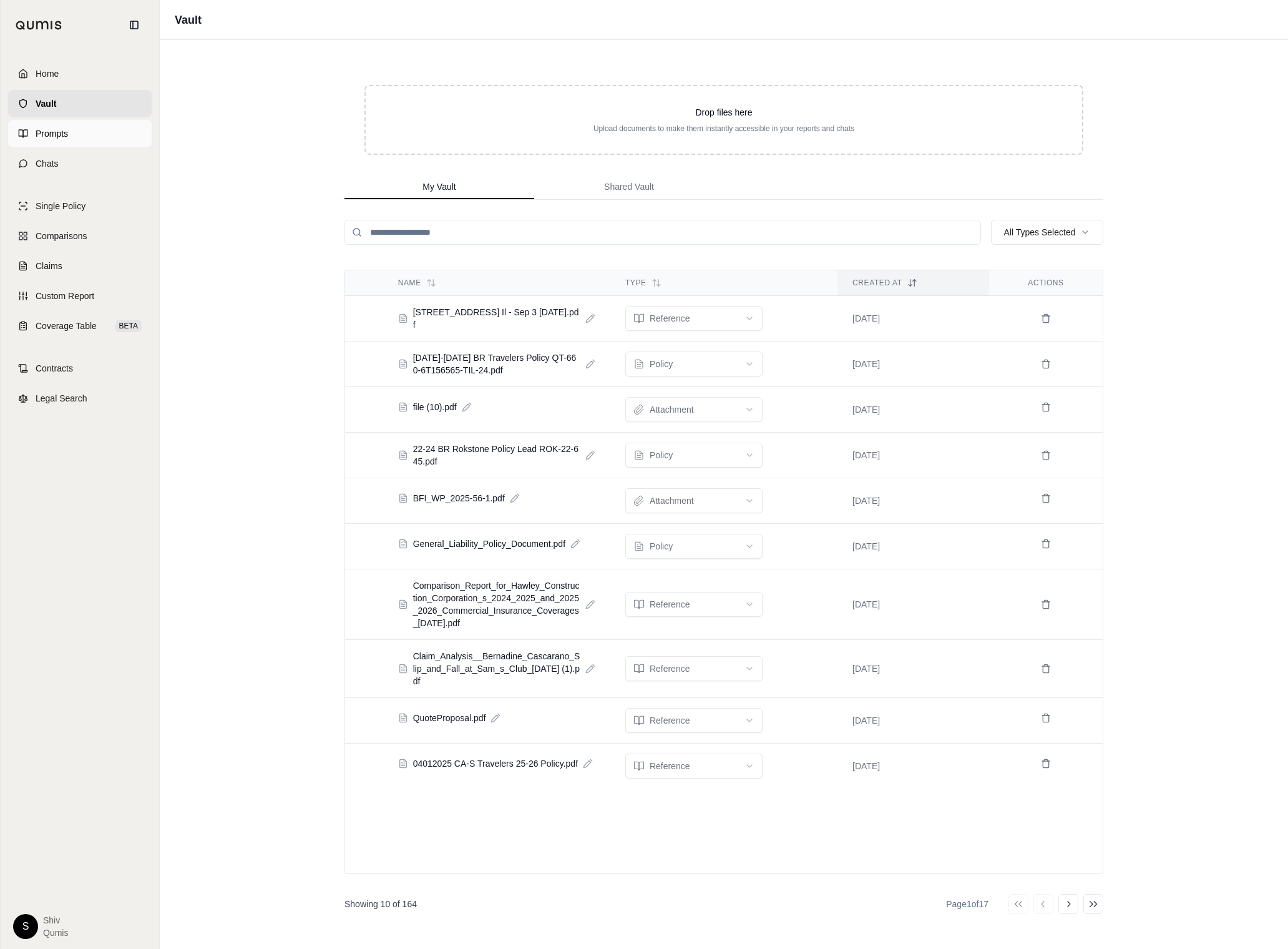
click at [37, 136] on span "Prompts" at bounding box center [52, 133] width 33 height 12
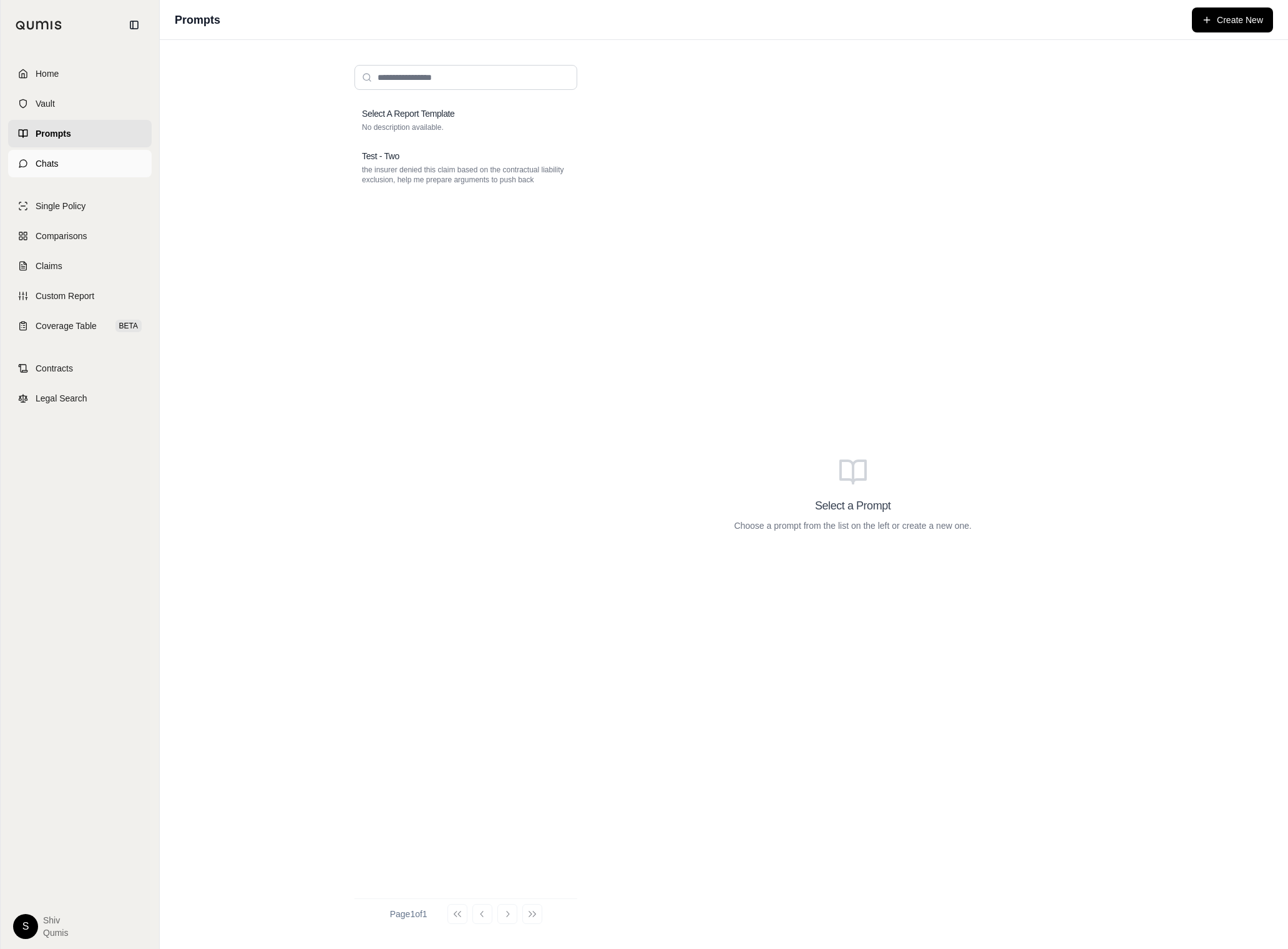
click at [54, 158] on span "Chats" at bounding box center [48, 164] width 23 height 12
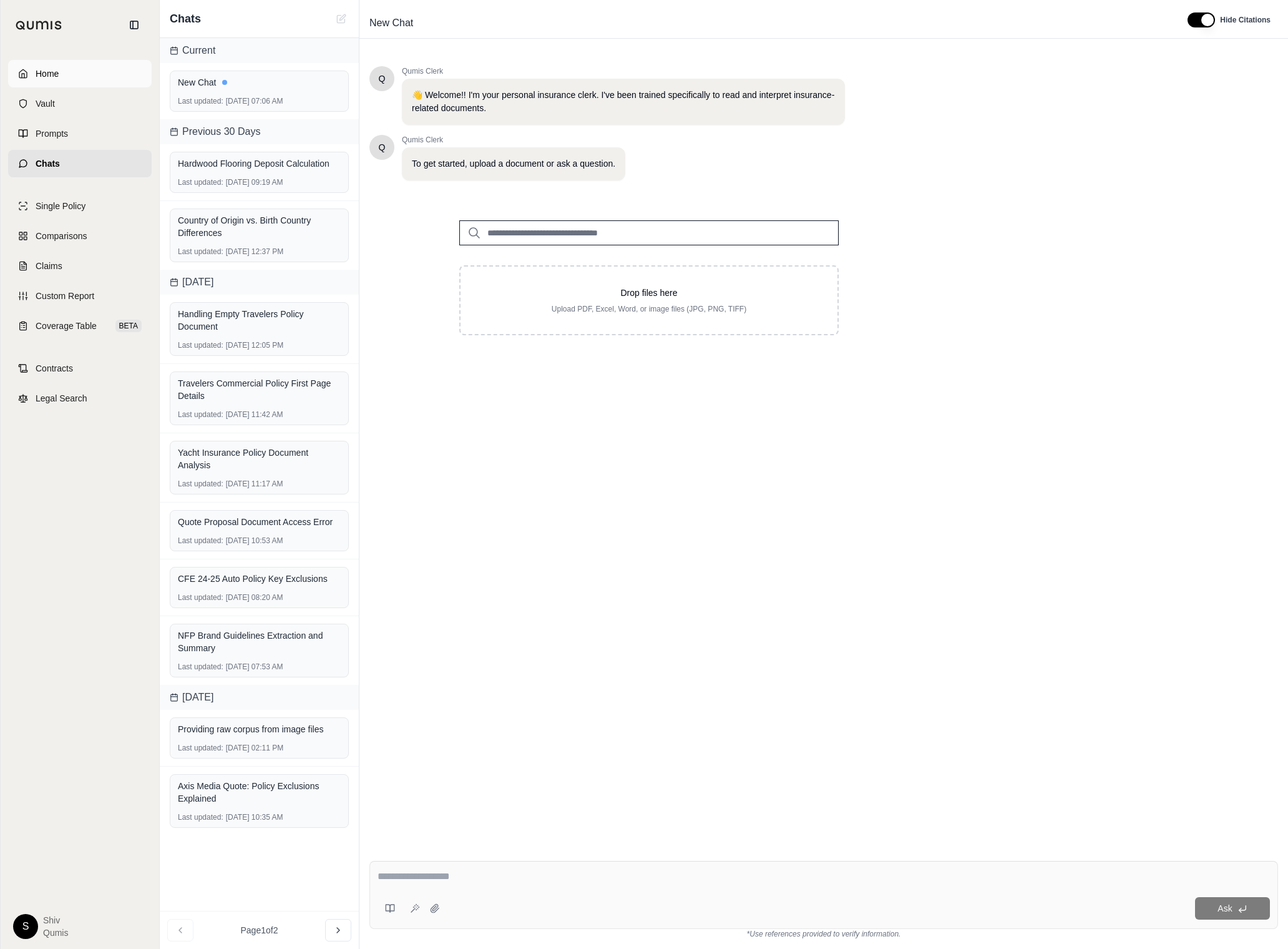
click at [65, 75] on link "Home" at bounding box center [80, 73] width 143 height 27
